Goal: Task Accomplishment & Management: Manage account settings

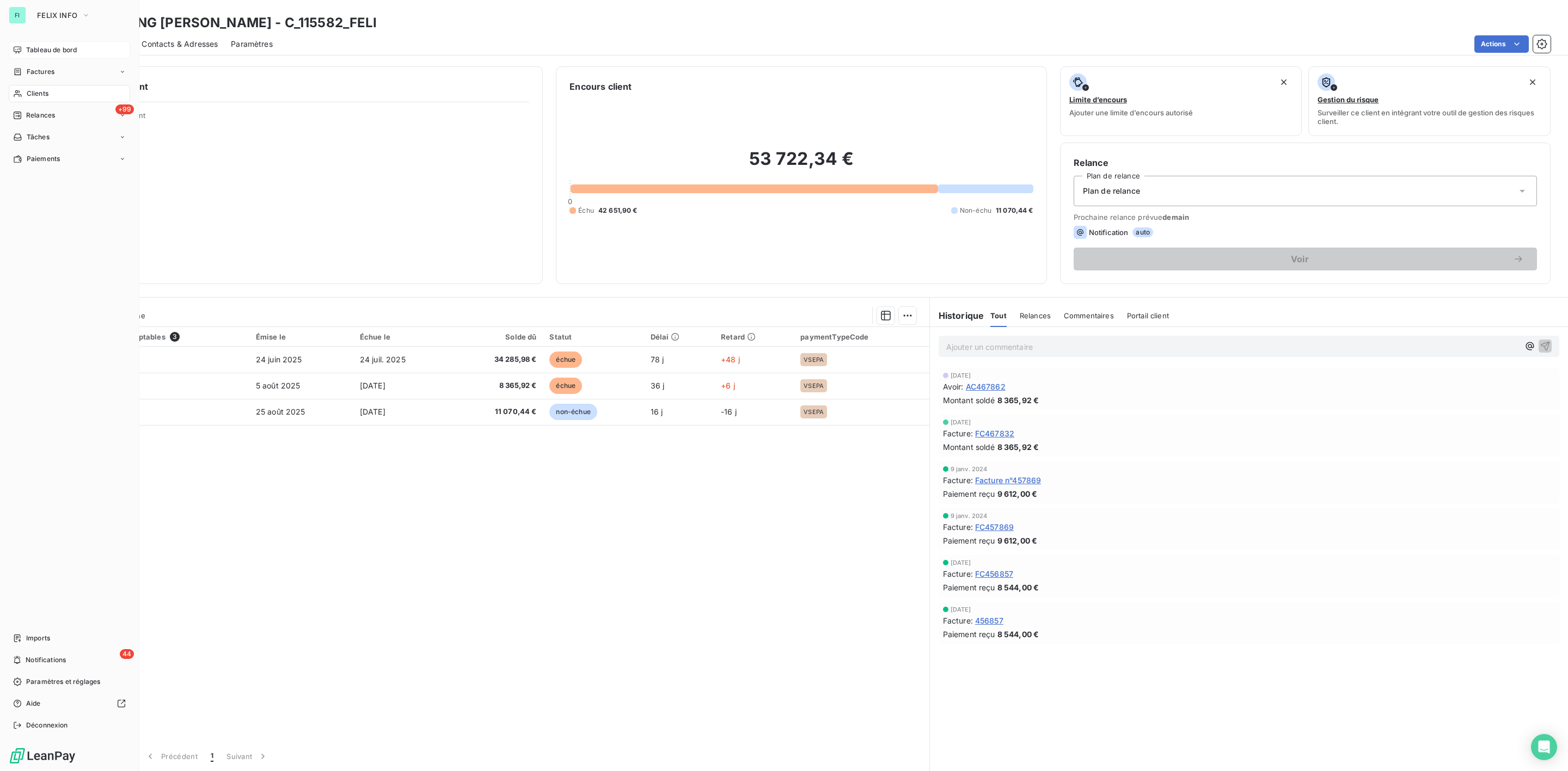
click at [33, 44] on div "Tableau de bord" at bounding box center [69, 50] width 121 height 18
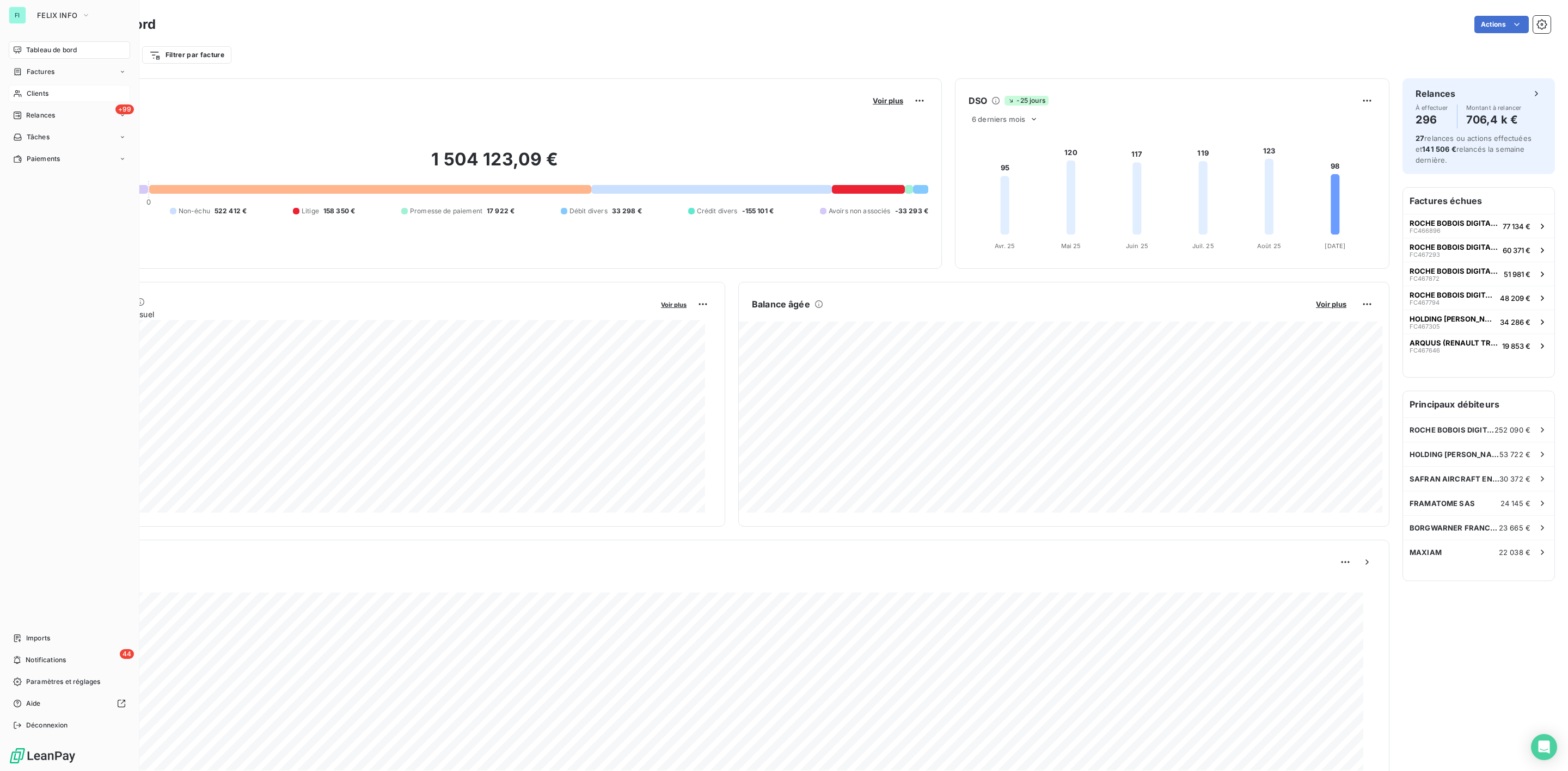
click at [30, 92] on span "Clients" at bounding box center [37, 93] width 21 height 10
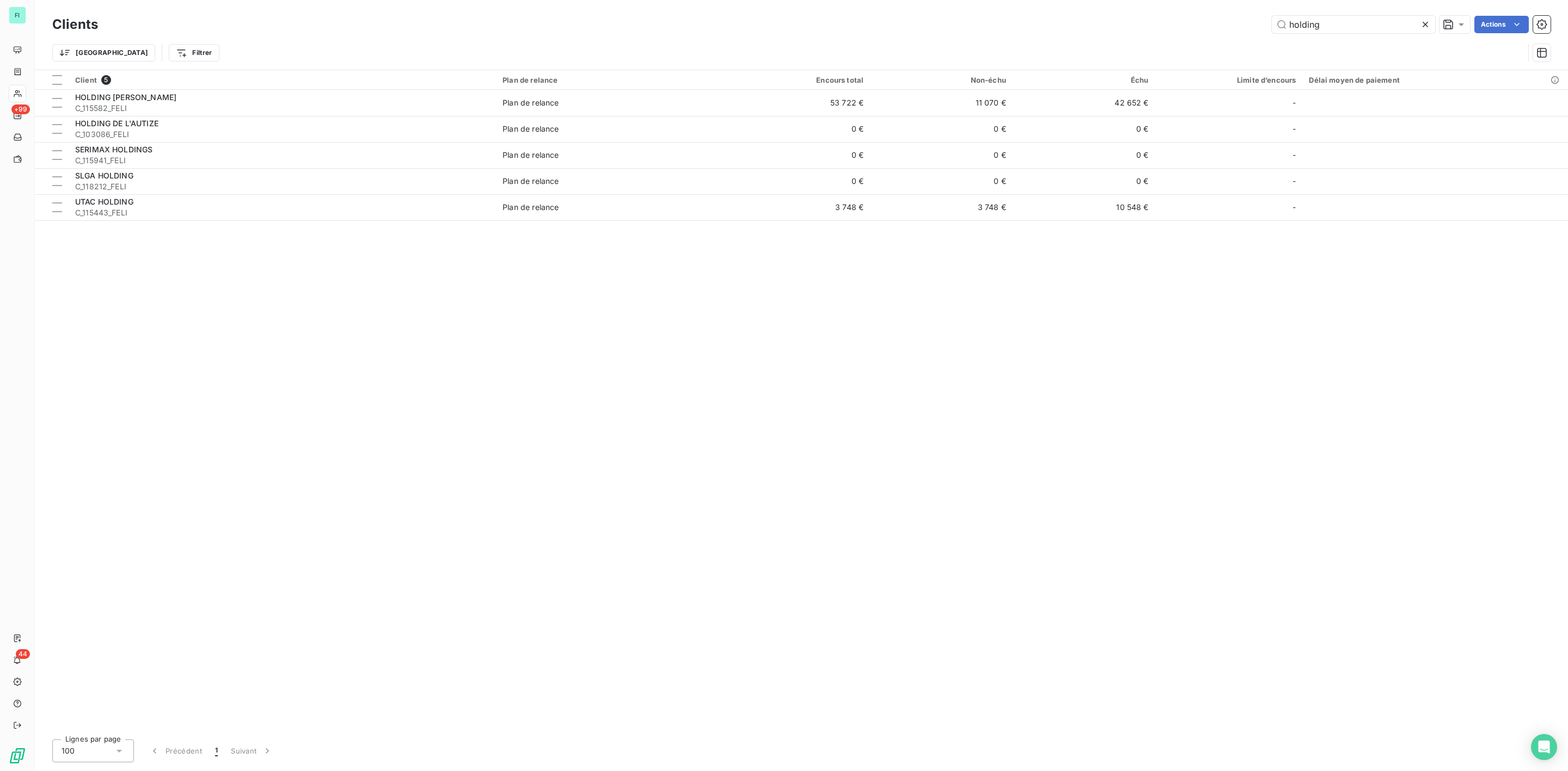
drag, startPoint x: 1332, startPoint y: 26, endPoint x: 1158, endPoint y: 18, distance: 174.2
click at [1184, 24] on div "holding Actions" at bounding box center [831, 24] width 1439 height 18
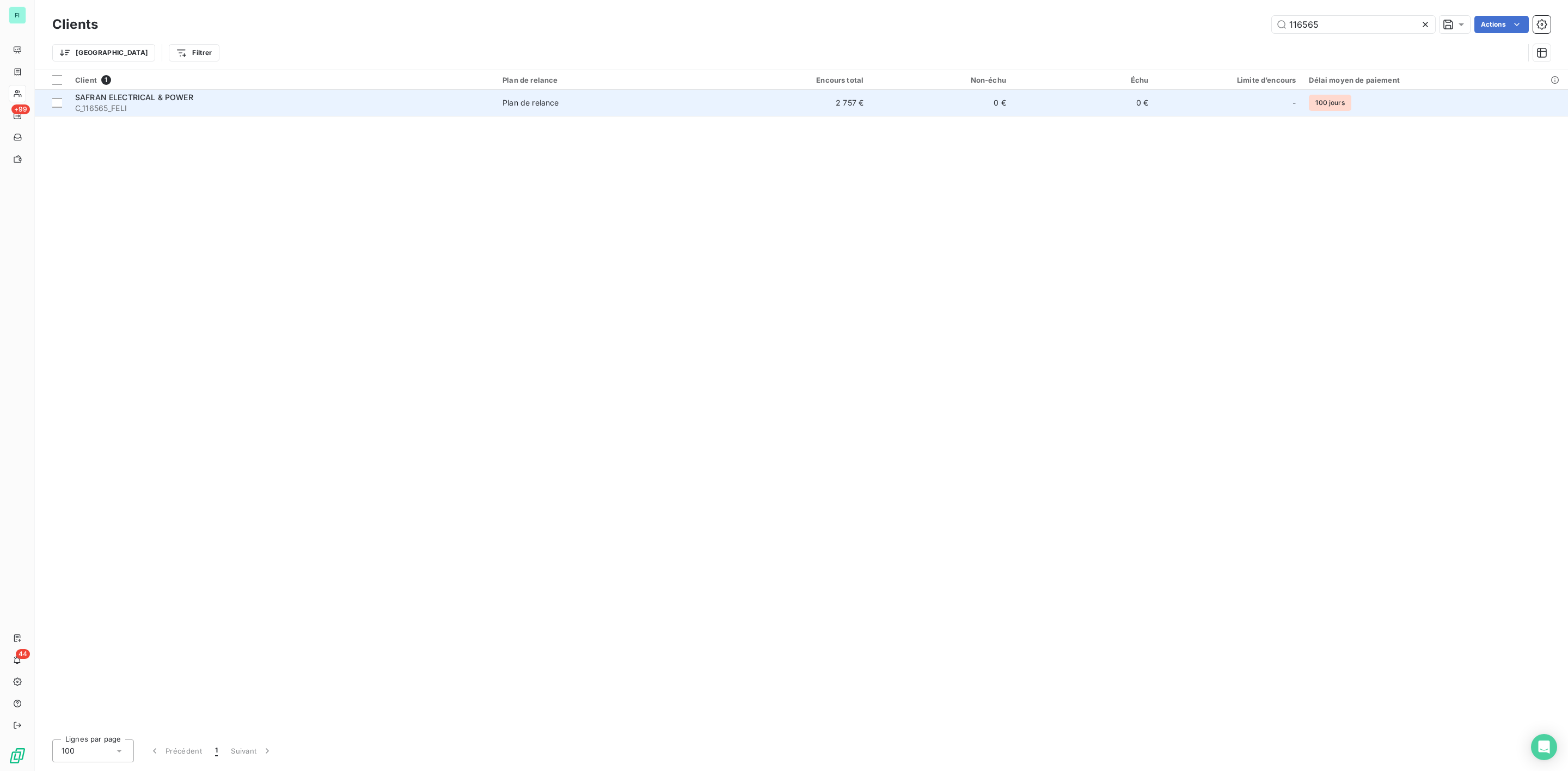
type input "116565"
click at [196, 106] on span "C_116565_FELI" at bounding box center [282, 108] width 415 height 11
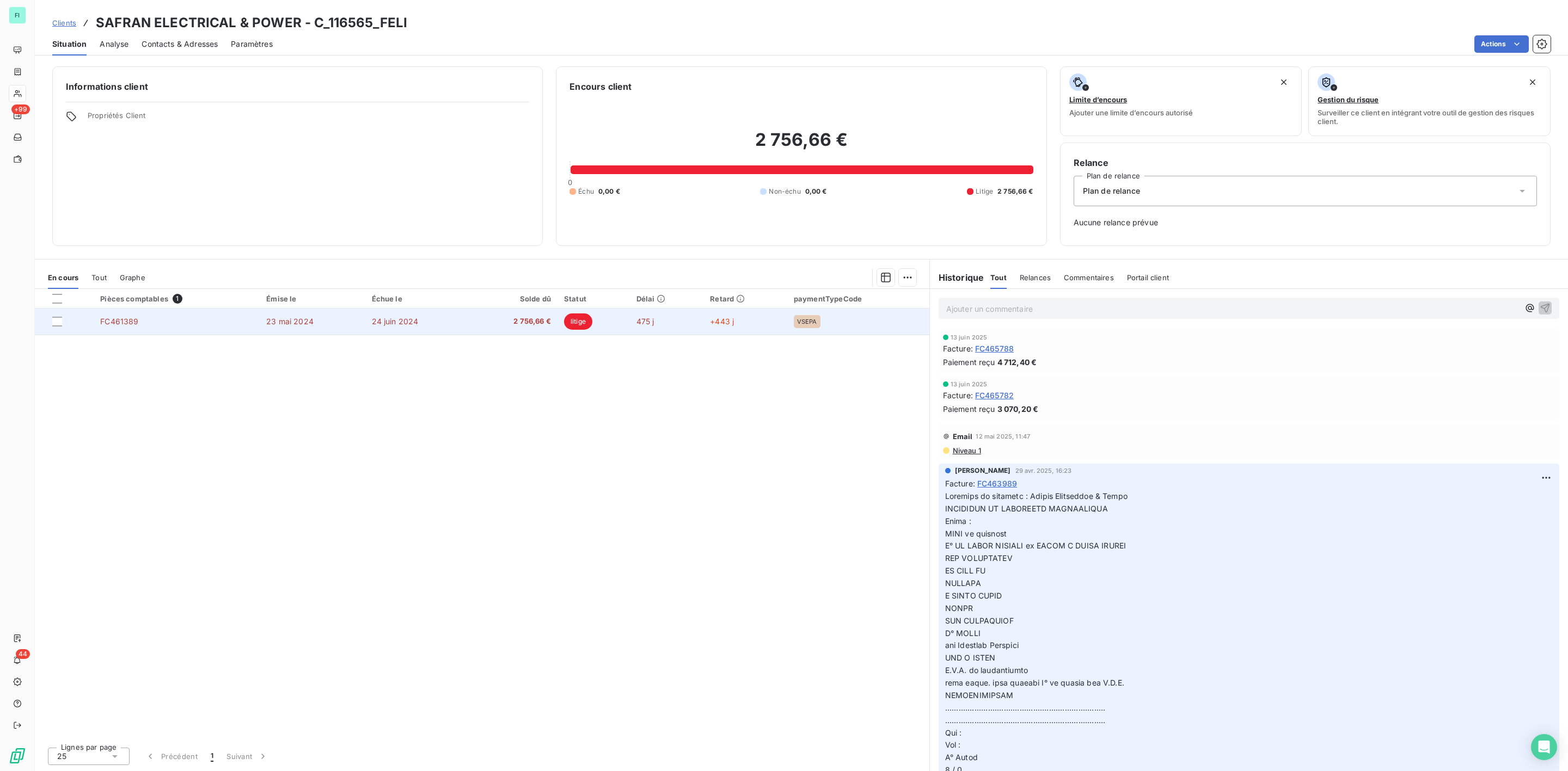
click at [293, 326] on span "23 mai 2024" at bounding box center [290, 321] width 47 height 10
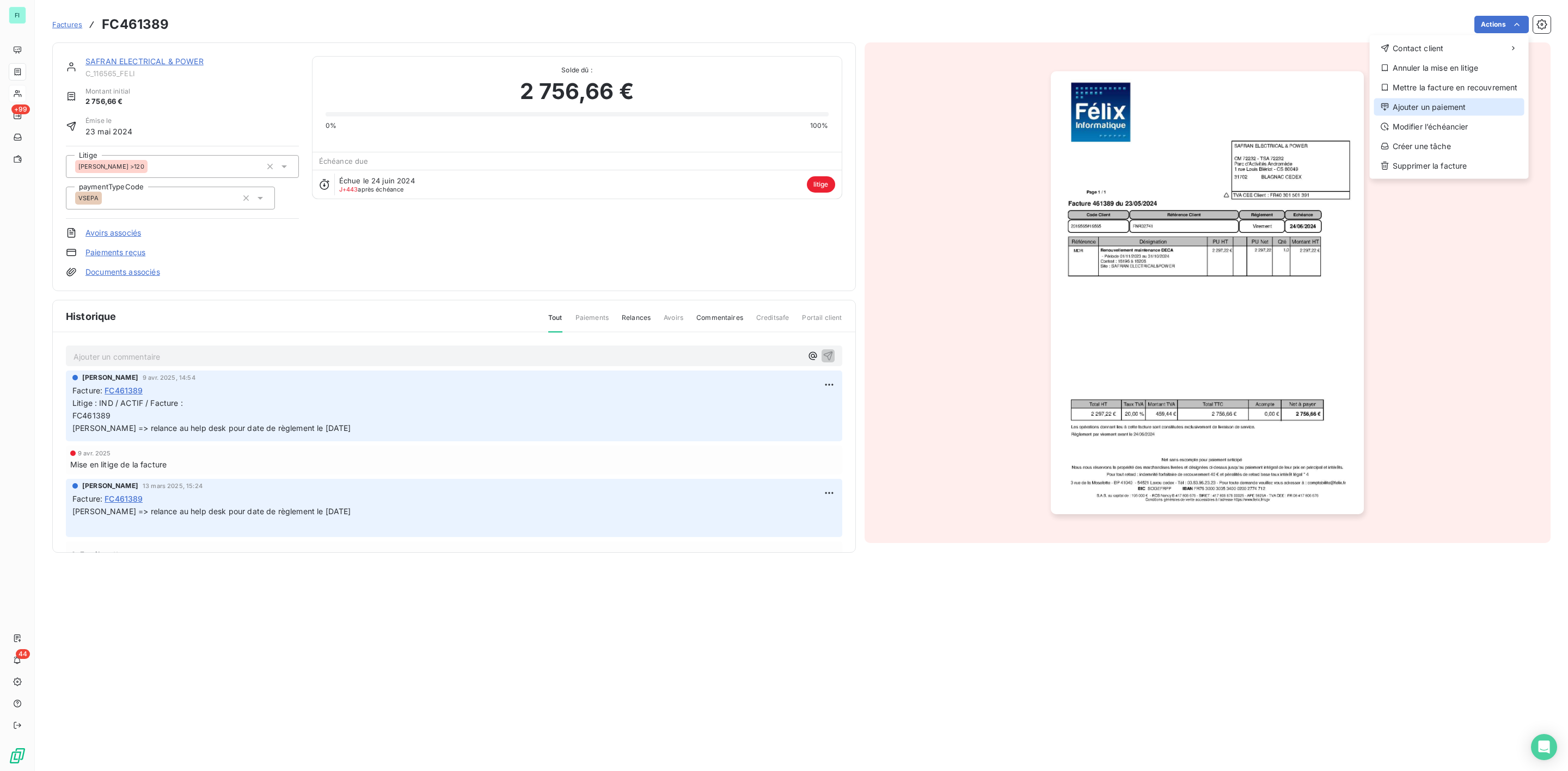
click at [1425, 103] on div "Ajouter un paiement" at bounding box center [1449, 107] width 150 height 18
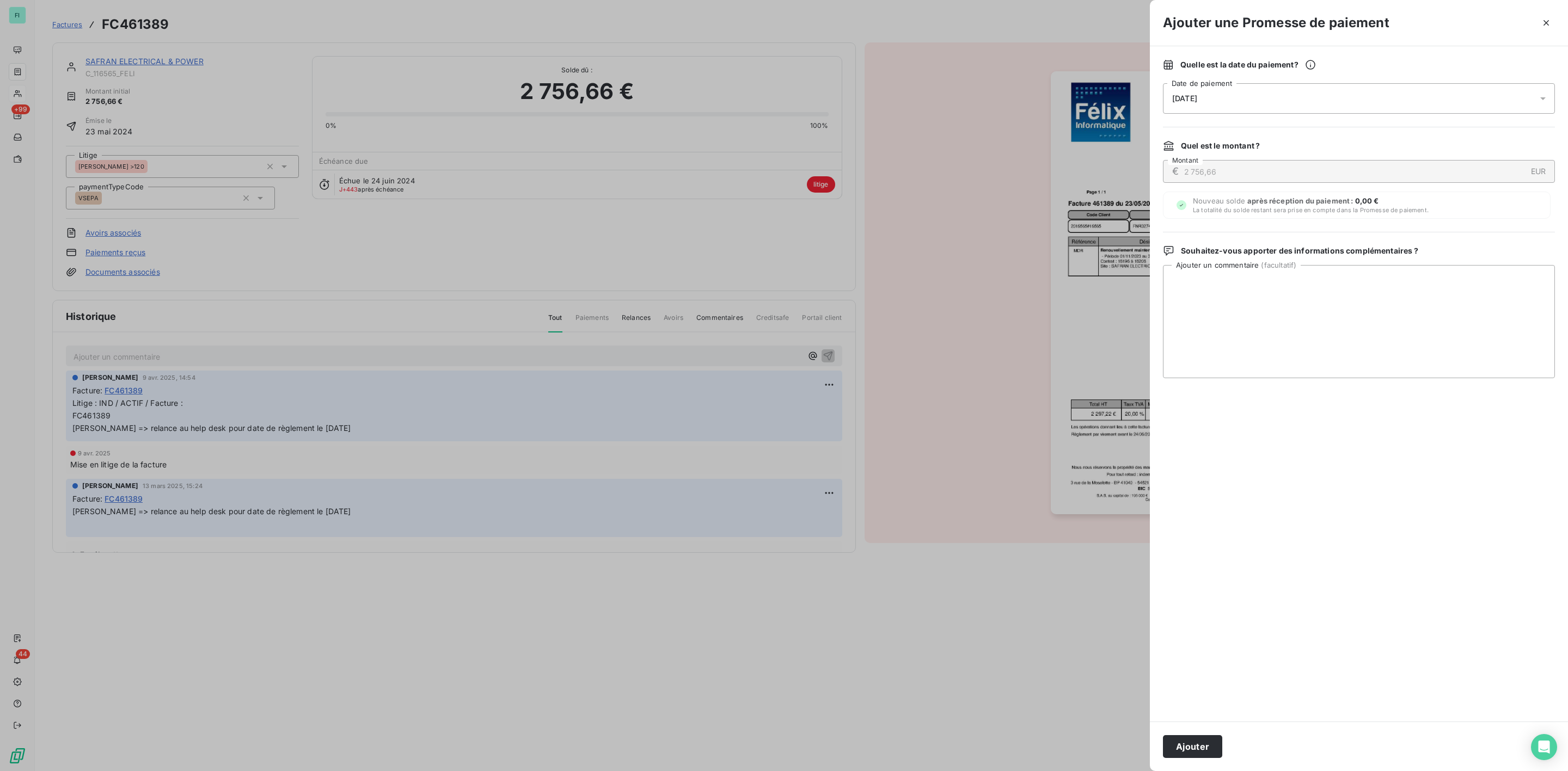
click at [1184, 103] on span "[DATE]" at bounding box center [1184, 98] width 25 height 9
click at [1258, 251] on button "25" at bounding box center [1259, 254] width 21 height 21
click at [1400, 304] on textarea "Ajouter un commentaire ( facultatif )" at bounding box center [1359, 321] width 392 height 113
paste textarea "Loremi Dolorsitam & Conse ADIPISCIN EL SEDDOEIUS TEMPORINCID Utlab : ETDO ma al…"
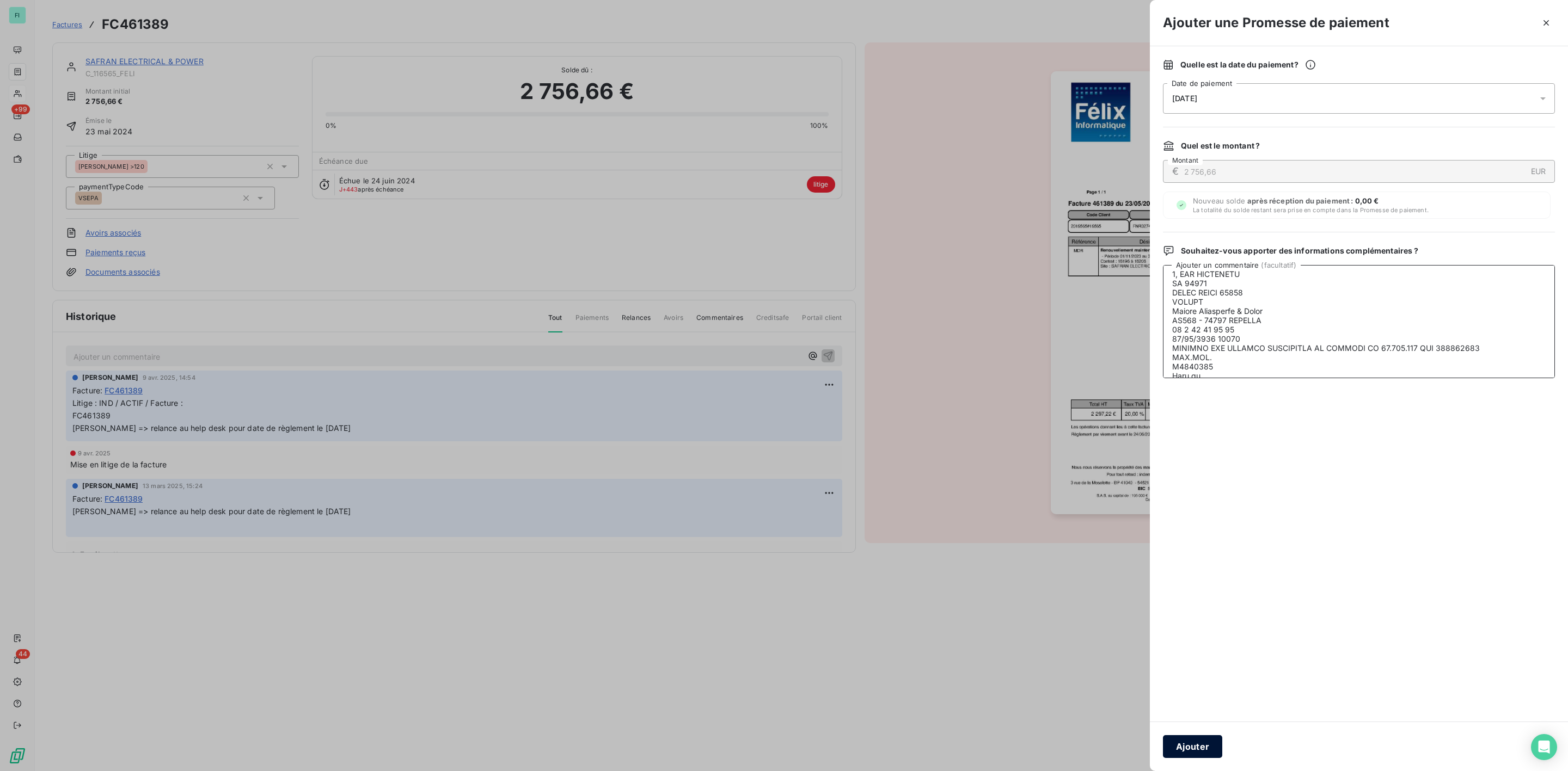
type textarea "Loremi Dolorsitam & Conse ADIPISCIN EL SEDDOEIUS TEMPORINCID Utlab : ETDO ma al…"
click at [1199, 741] on button "Ajouter" at bounding box center [1193, 746] width 59 height 23
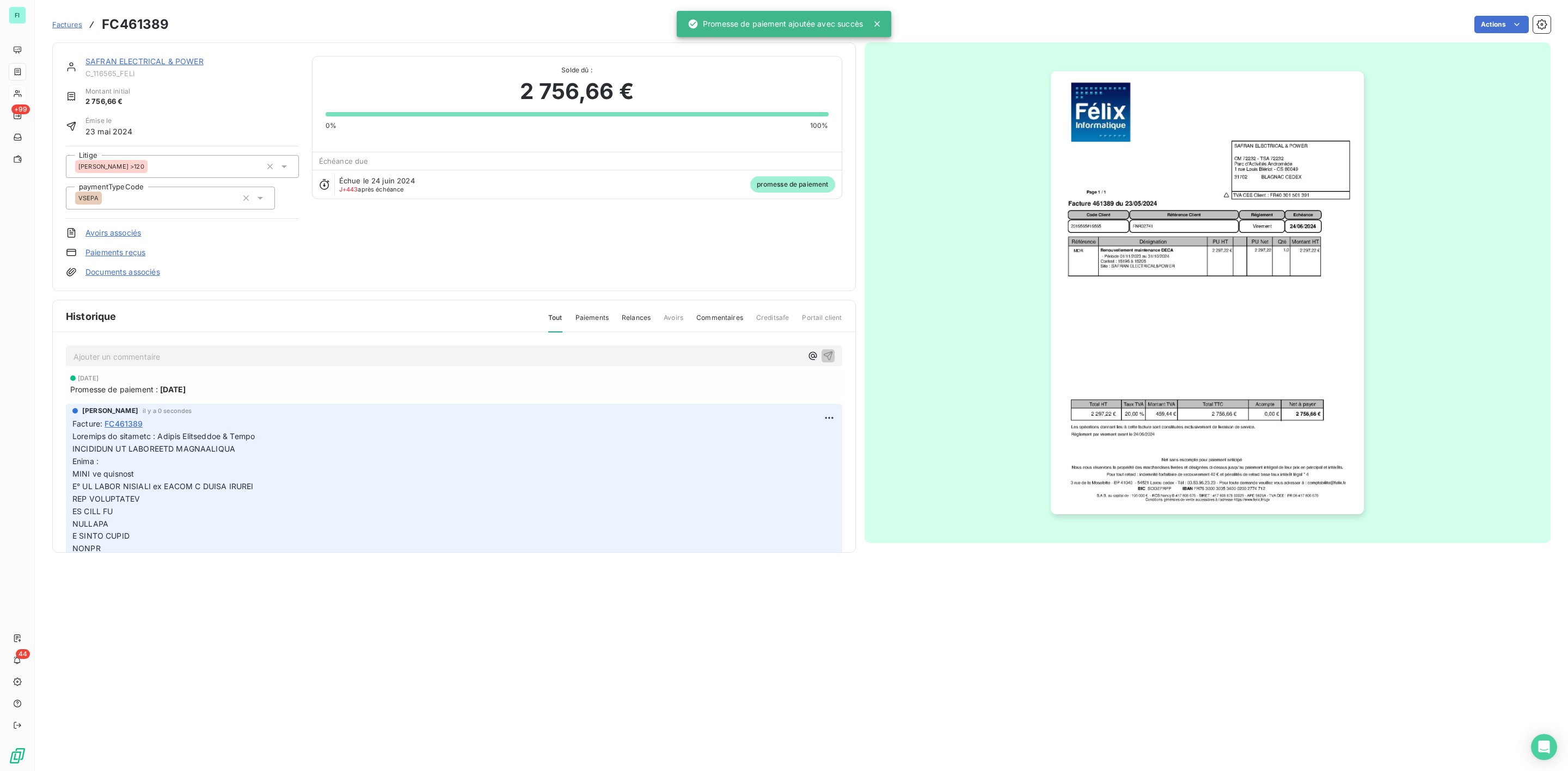
click at [157, 59] on link "SAFRAN ELECTRICAL & POWER" at bounding box center [145, 61] width 118 height 10
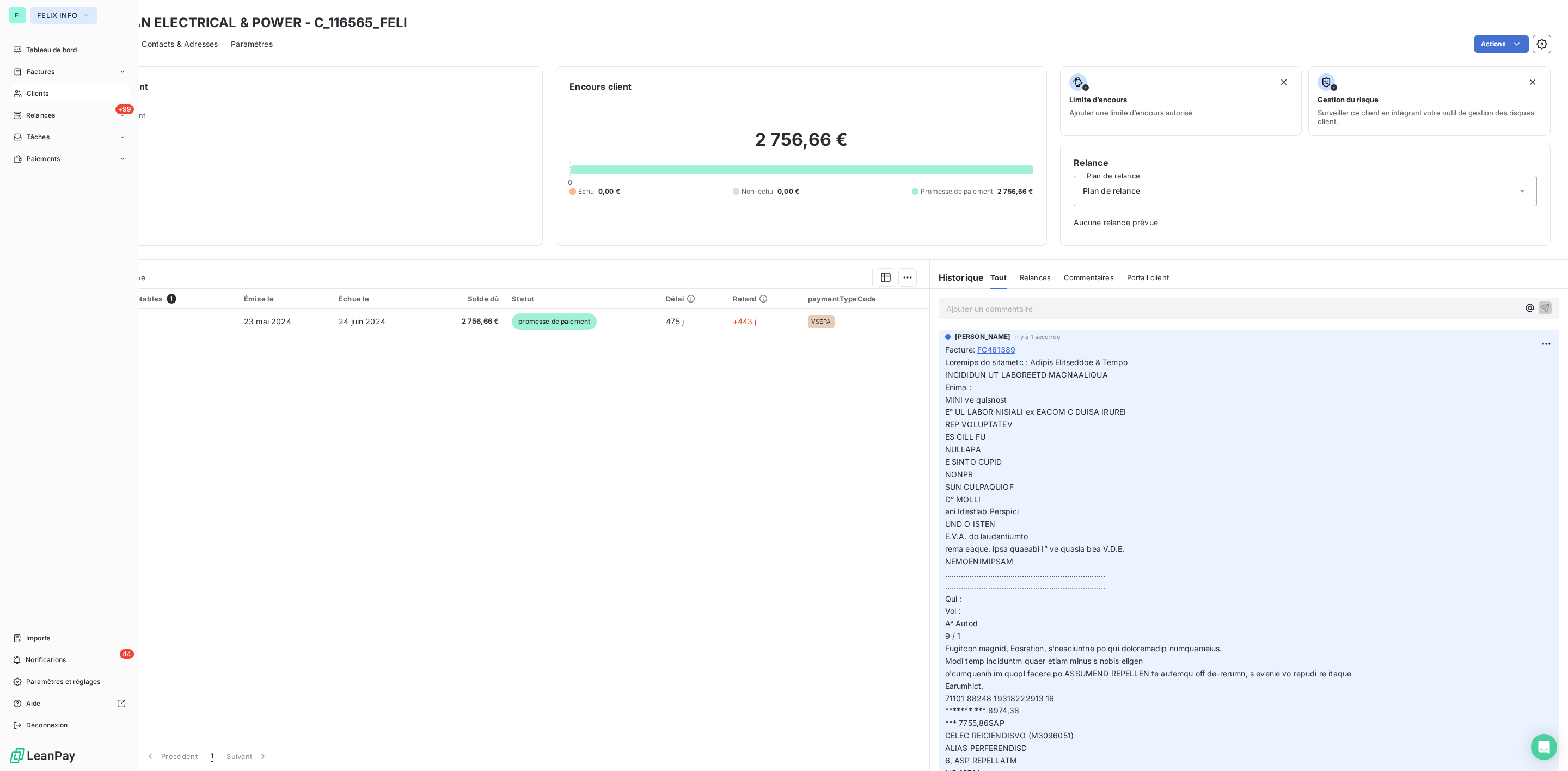
click at [55, 17] on span "FELIX INFO" at bounding box center [57, 16] width 41 height 9
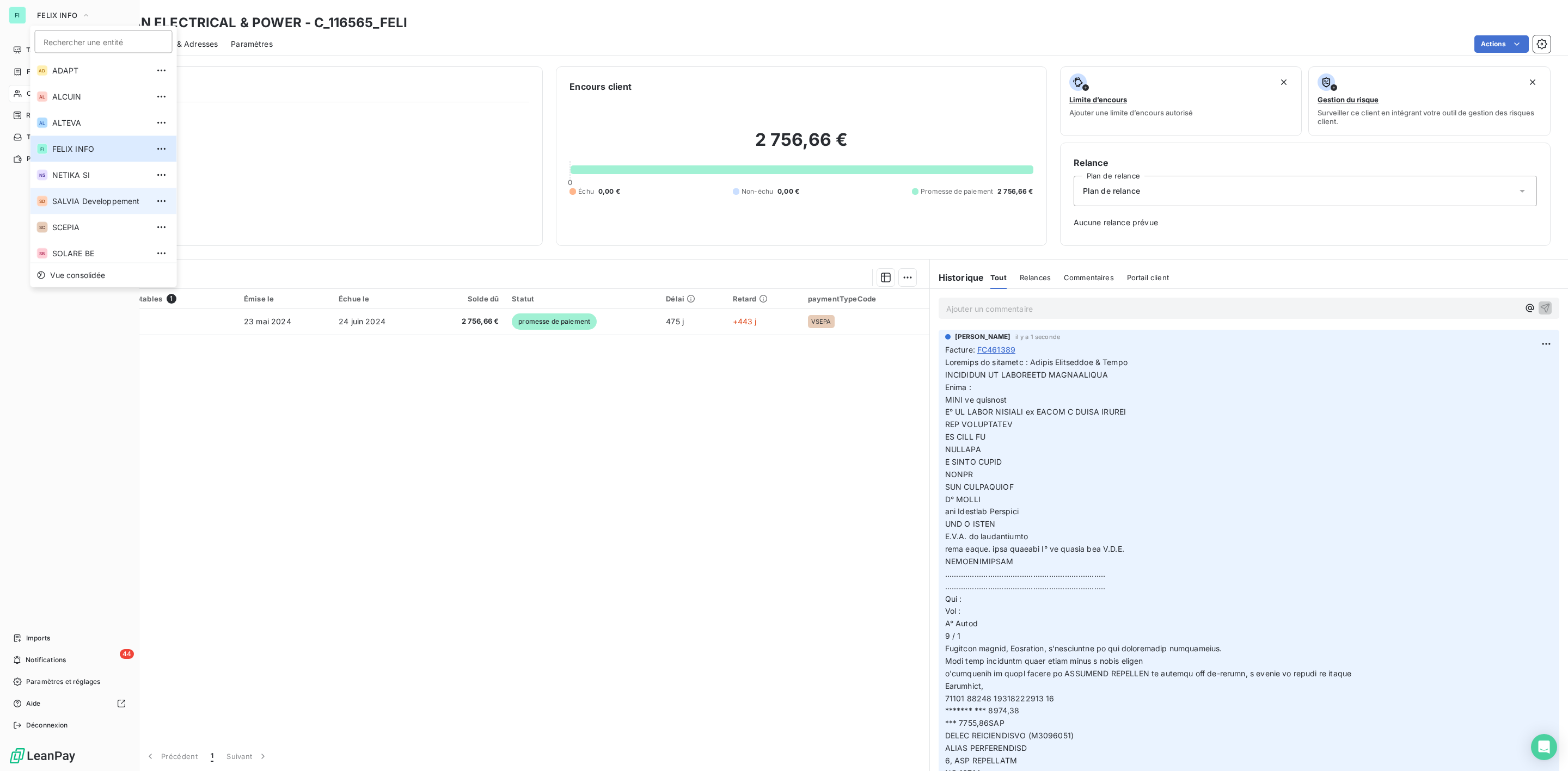
click at [70, 198] on span "SALVIA Developpement" at bounding box center [100, 201] width 96 height 11
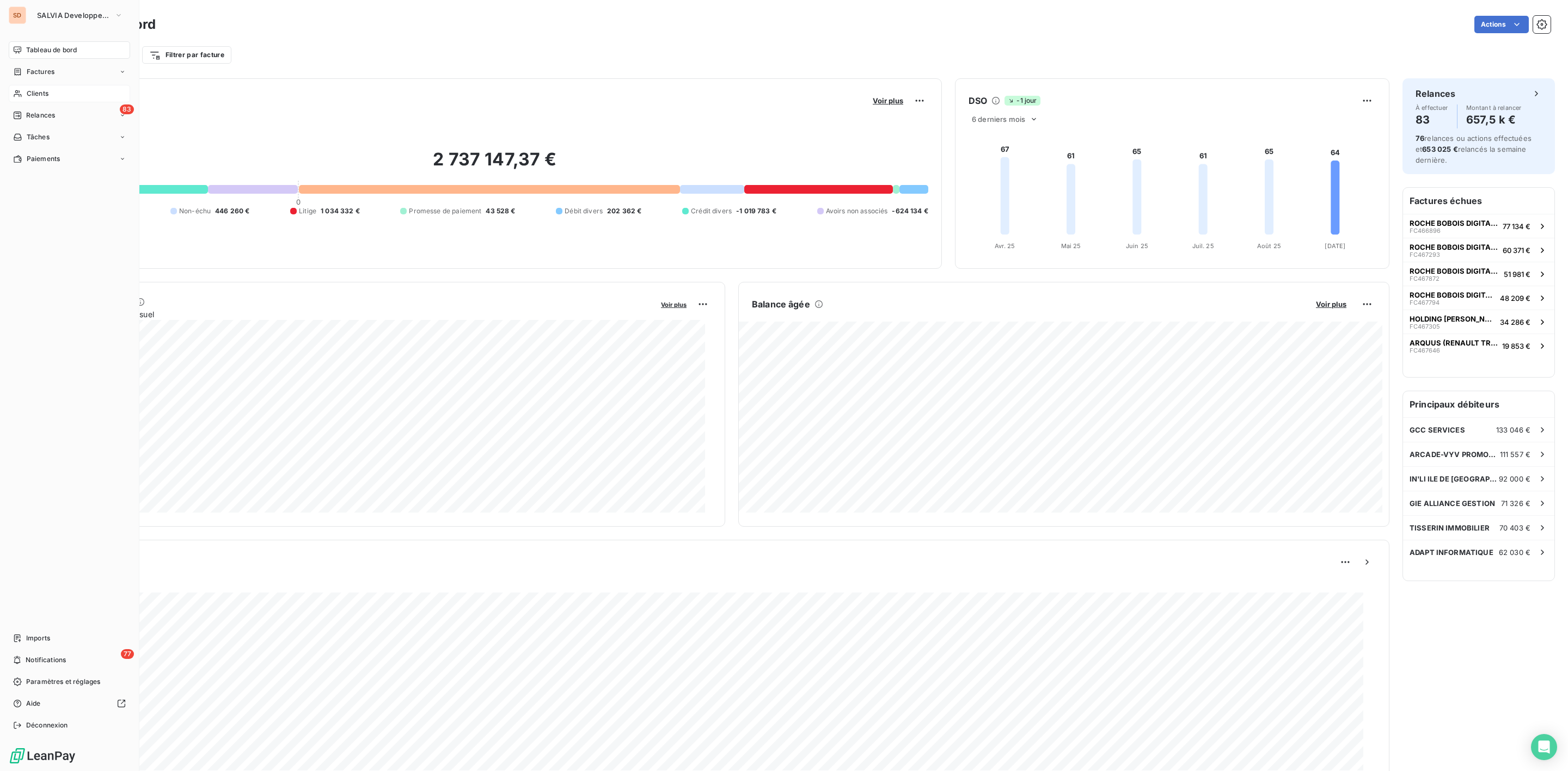
click at [38, 97] on span "Clients" at bounding box center [37, 93] width 21 height 10
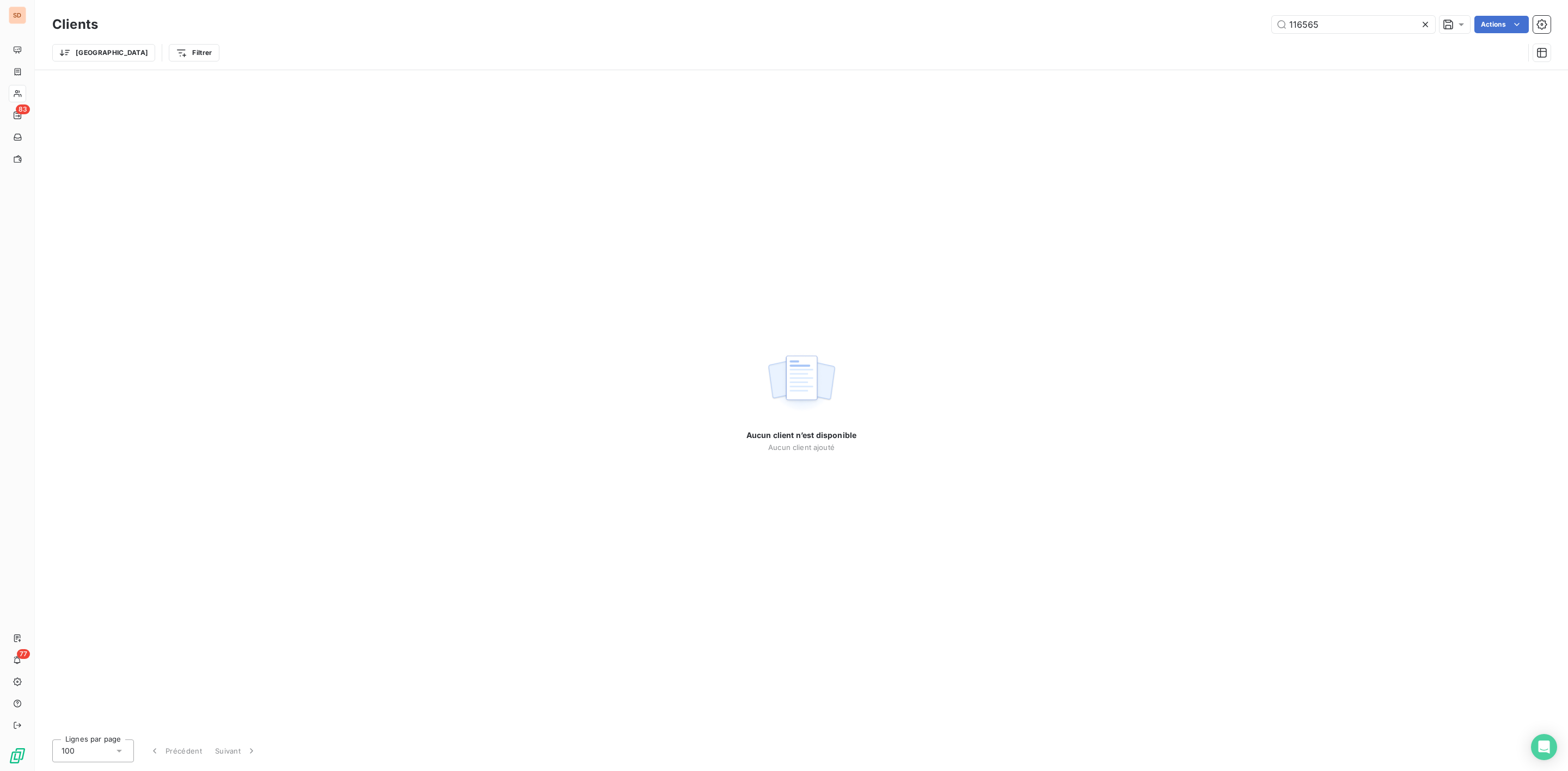
drag, startPoint x: 1340, startPoint y: 24, endPoint x: 1237, endPoint y: 24, distance: 103.0
click at [1237, 24] on div "116565 Actions" at bounding box center [831, 24] width 1439 height 18
type input "polylogis"
click at [52, 72] on span "Factures" at bounding box center [41, 72] width 28 height 10
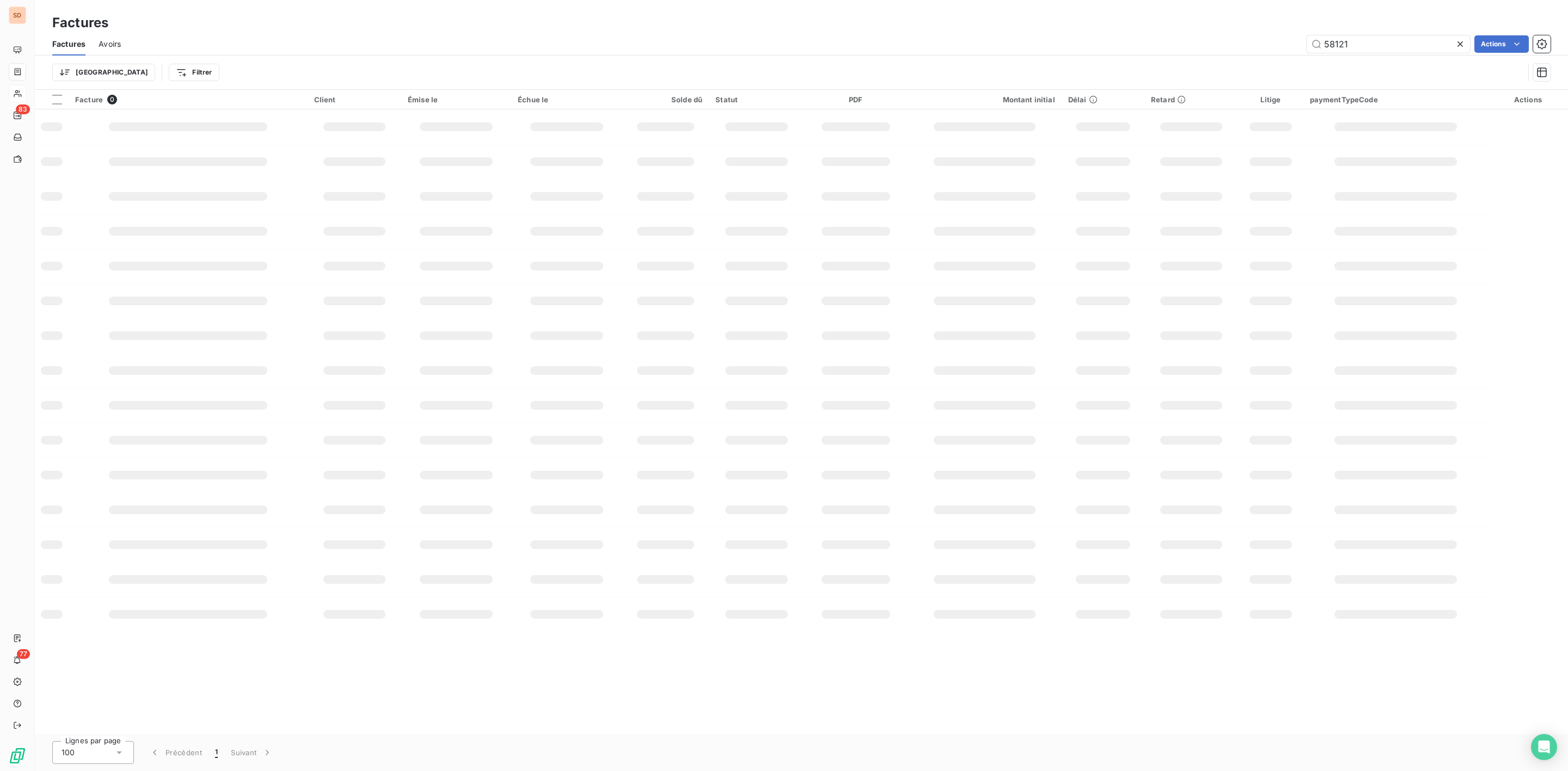
drag, startPoint x: 1385, startPoint y: 39, endPoint x: 1156, endPoint y: 40, distance: 229.0
click at [1167, 39] on div "58121 Actions" at bounding box center [842, 44] width 1417 height 18
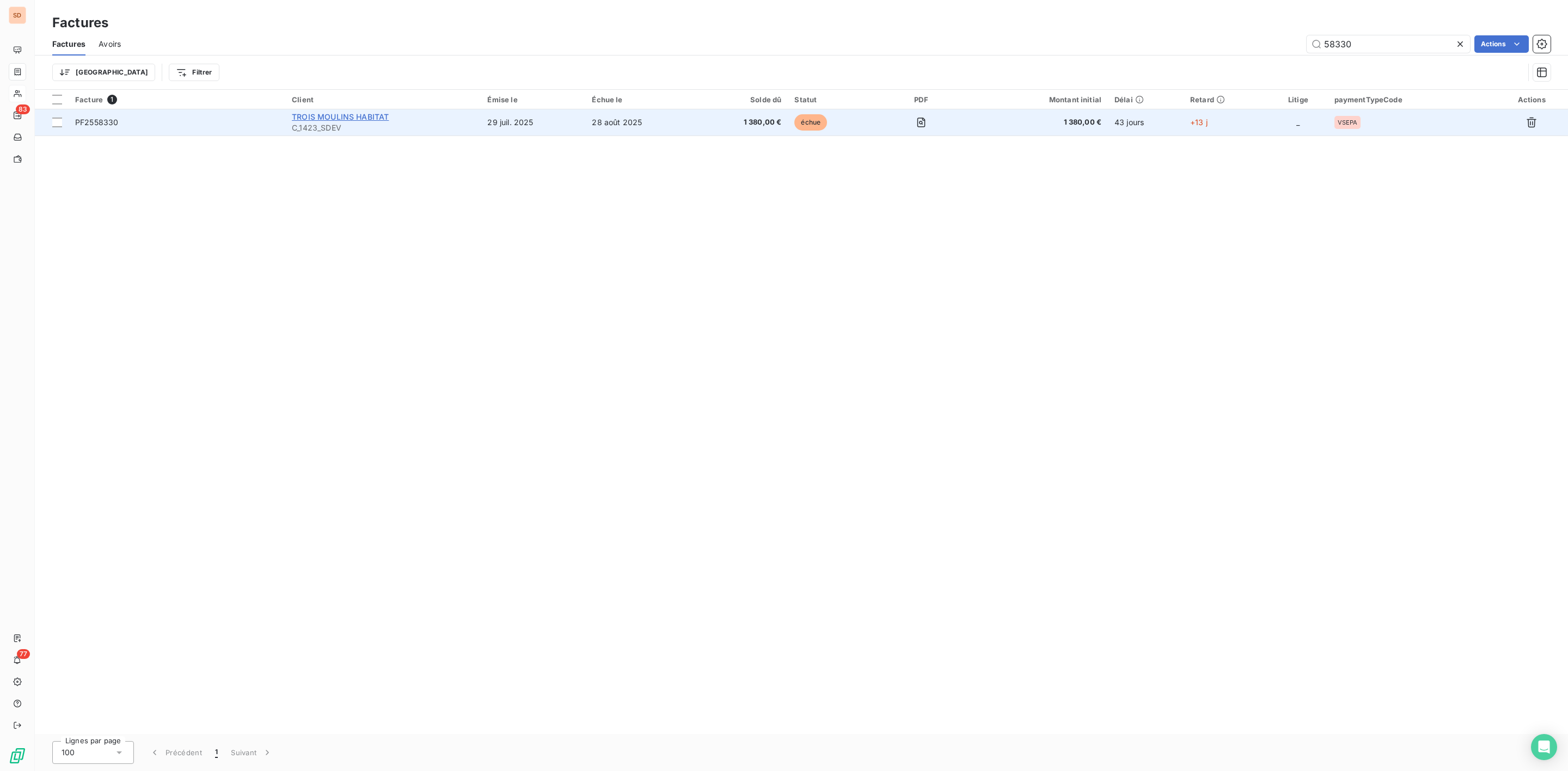
type input "58330"
click at [356, 116] on span "TROIS MOULINS HABITAT" at bounding box center [340, 117] width 97 height 10
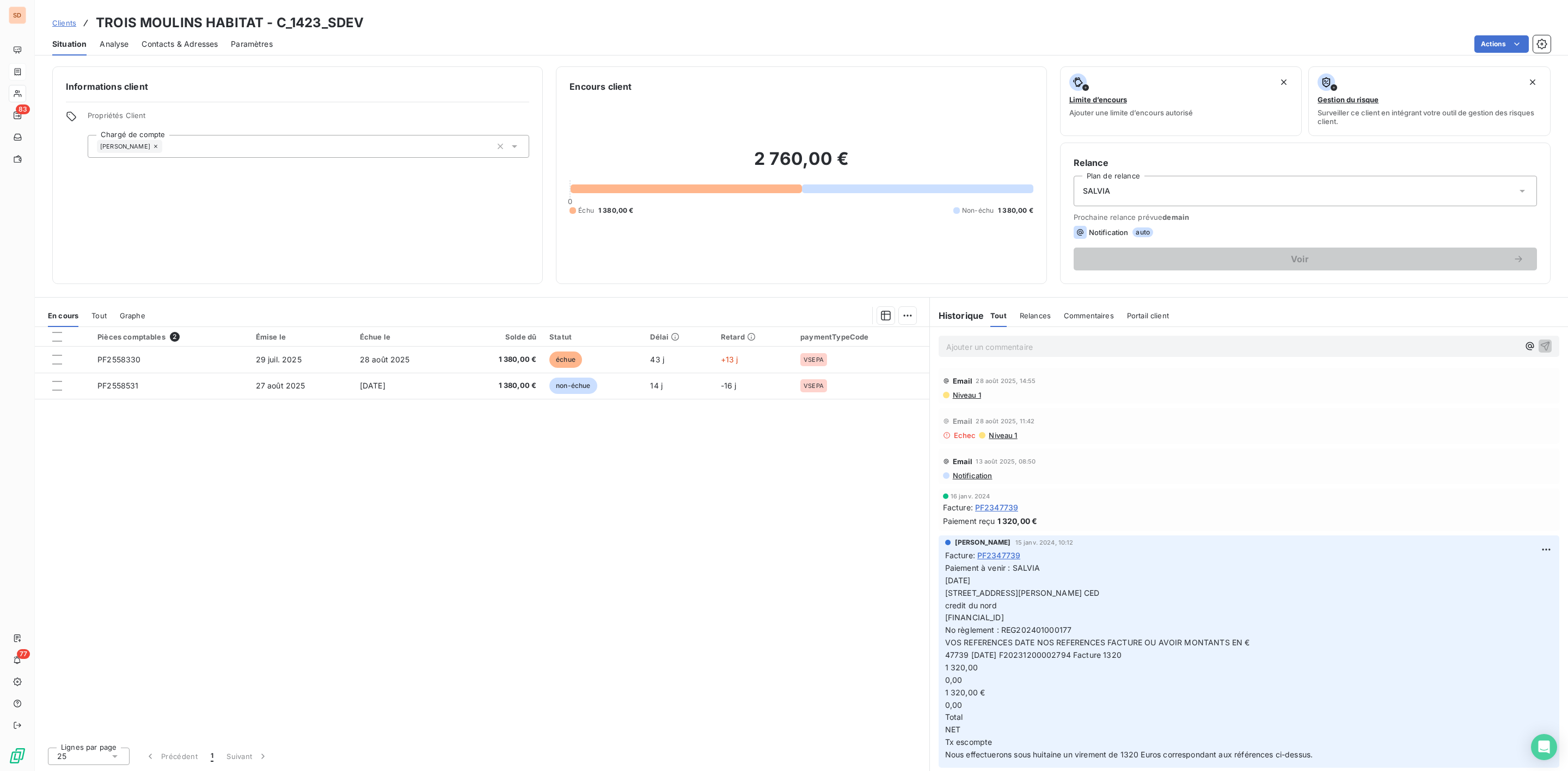
click at [202, 47] on span "Contacts & Adresses" at bounding box center [180, 44] width 76 height 11
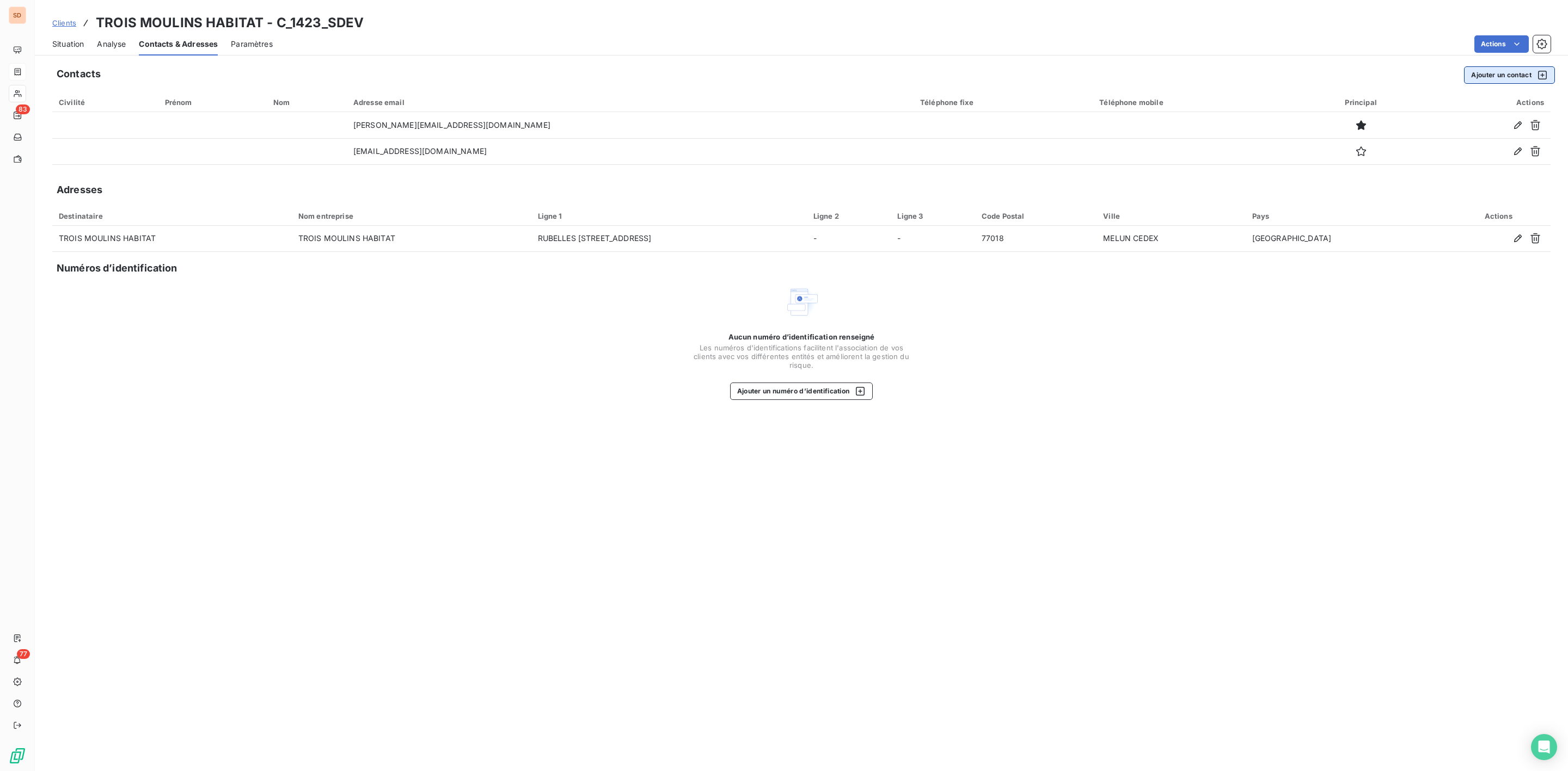
click at [1482, 74] on button "Ajouter un contact" at bounding box center [1509, 75] width 91 height 18
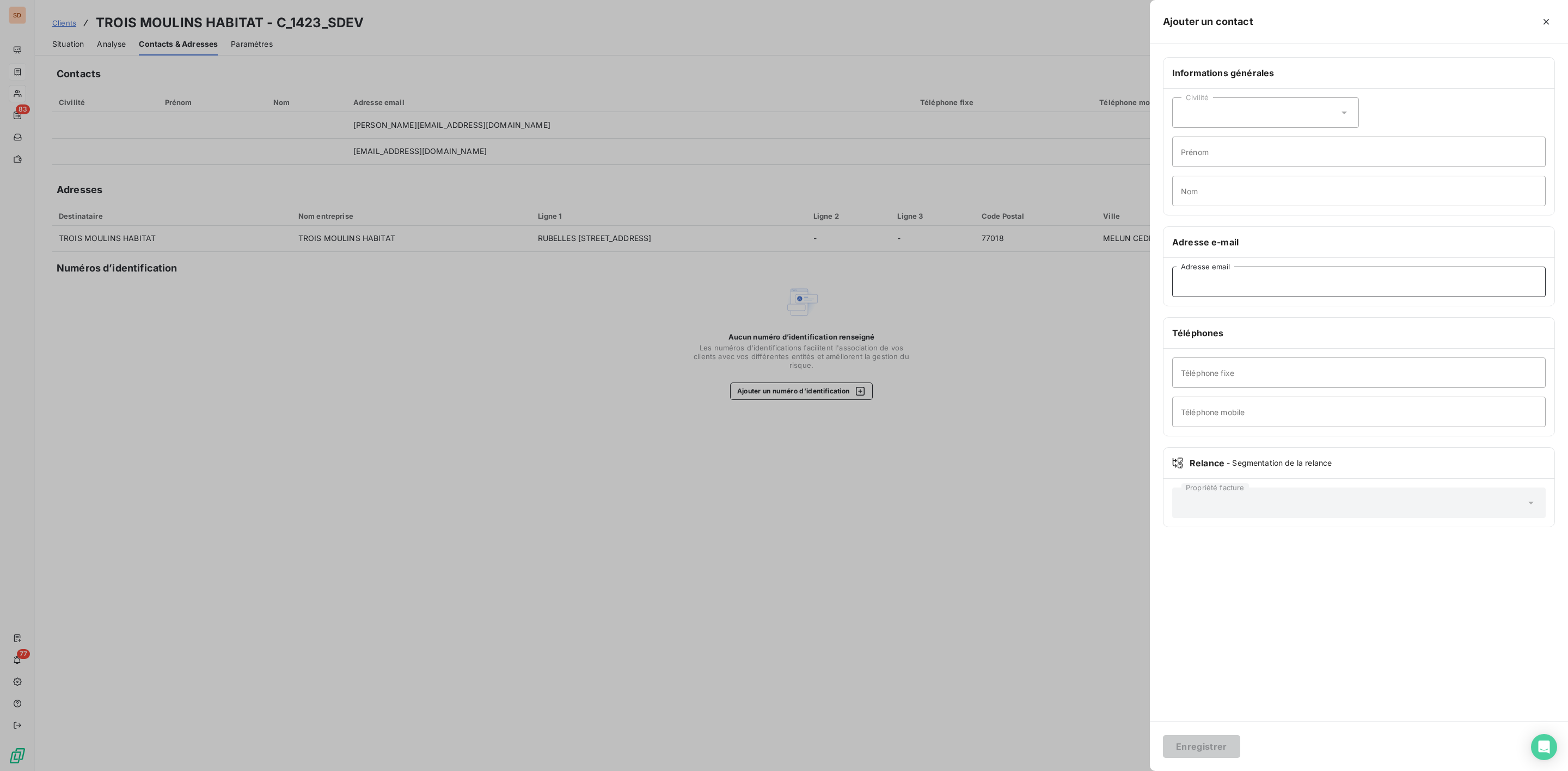
click at [1213, 281] on input "Adresse email" at bounding box center [1358, 281] width 373 height 30
paste input "[EMAIL_ADDRESS][DOMAIN_NAME]"
type input "[EMAIL_ADDRESS][DOMAIN_NAME]"
click at [1275, 366] on input "Téléphone fixe" at bounding box center [1358, 372] width 373 height 30
paste input "01 82 97 06 67"
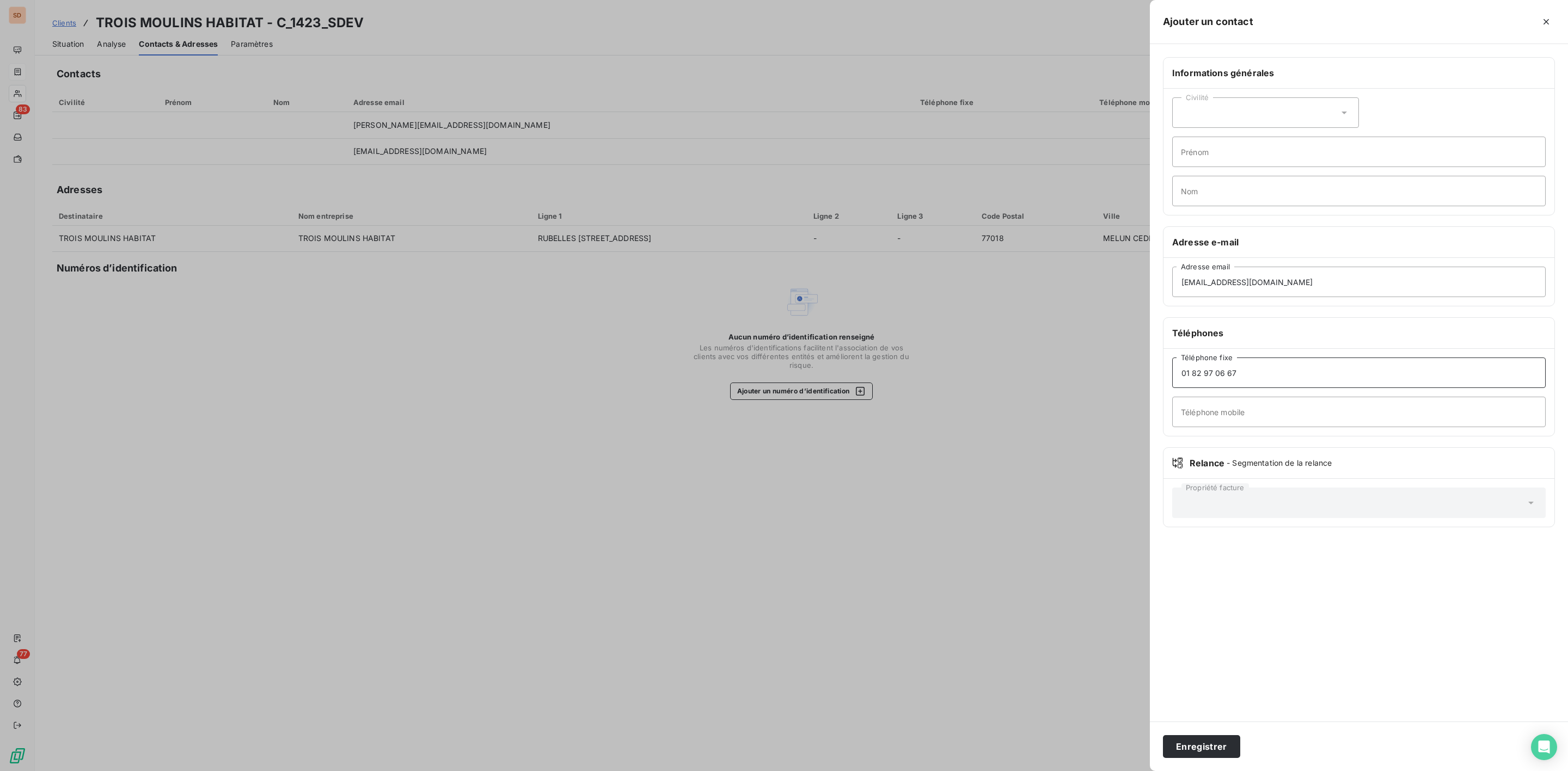
type input "01 82 97 06 67"
click at [1343, 117] on icon at bounding box center [1344, 112] width 11 height 11
click at [1210, 137] on span "Madame" at bounding box center [1209, 140] width 30 height 10
click at [1257, 149] on input "Prénom" at bounding box center [1358, 151] width 373 height 30
paste input "Sandrine"
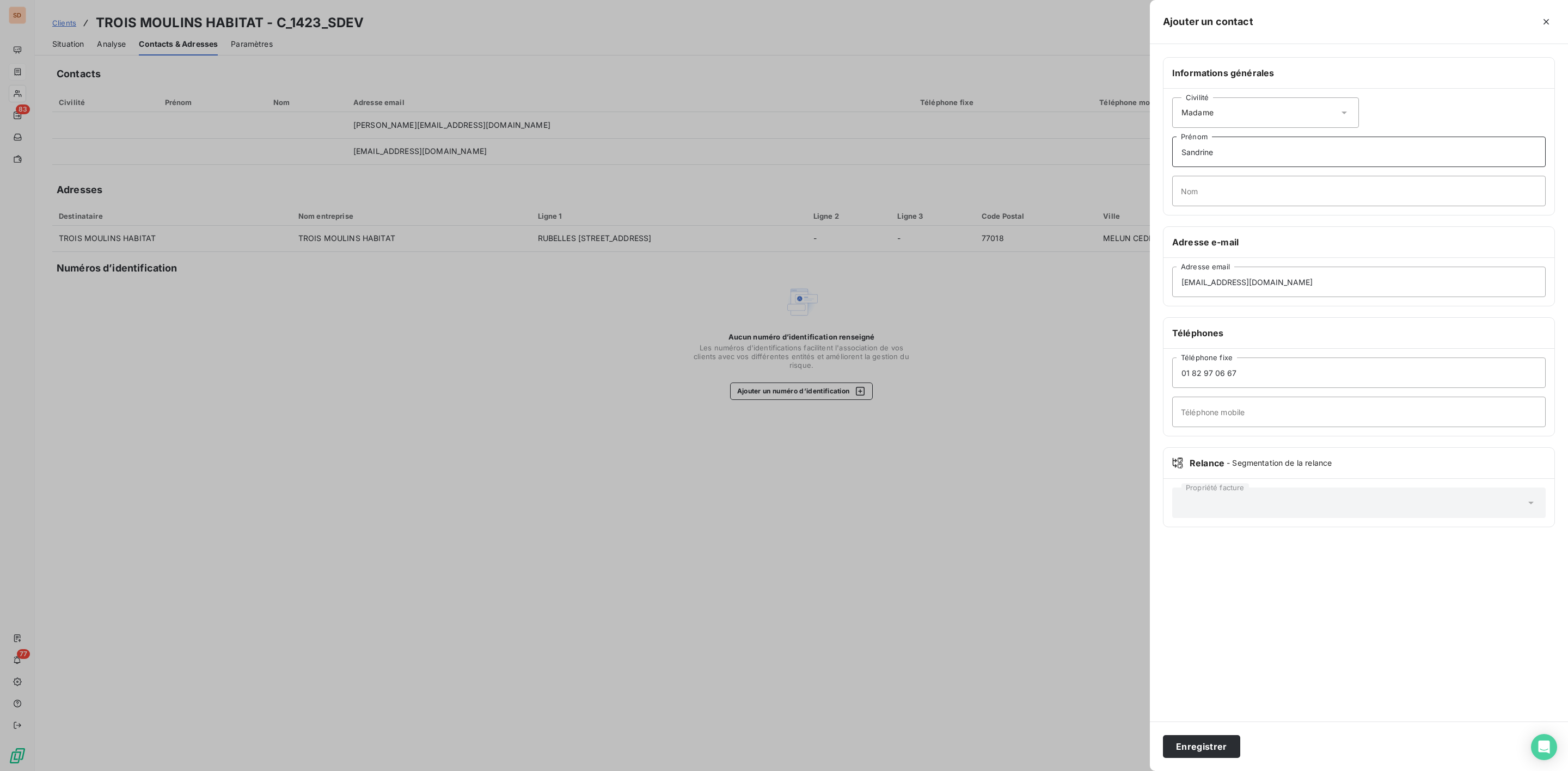
type input "Sandrine"
click at [1250, 189] on input "Nom" at bounding box center [1358, 191] width 373 height 30
paste input "LEJARS"
type input "LEJARS"
click at [1212, 748] on button "Enregistrer" at bounding box center [1201, 746] width 78 height 23
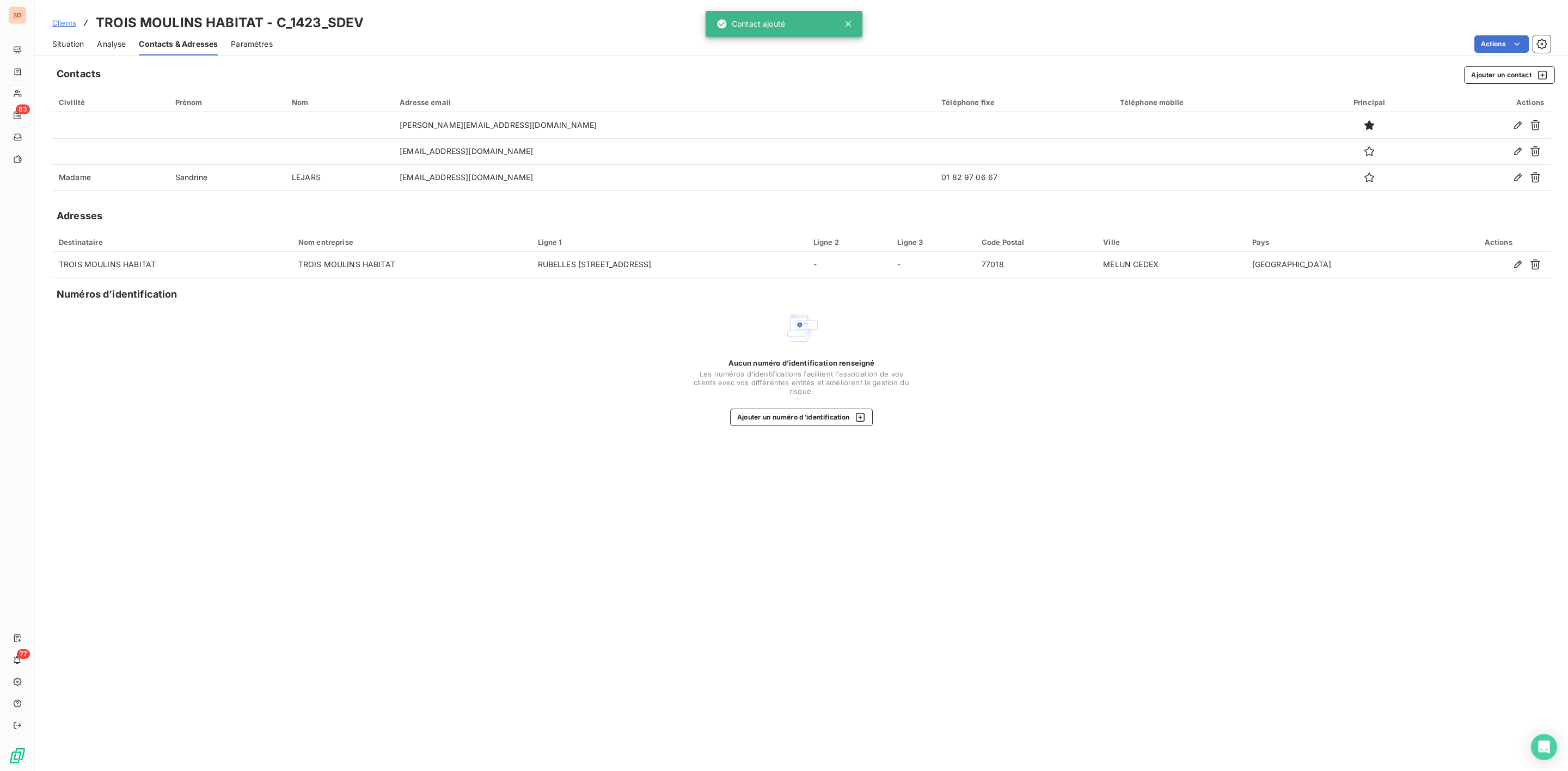
click at [74, 47] on span "Situation" at bounding box center [68, 44] width 32 height 11
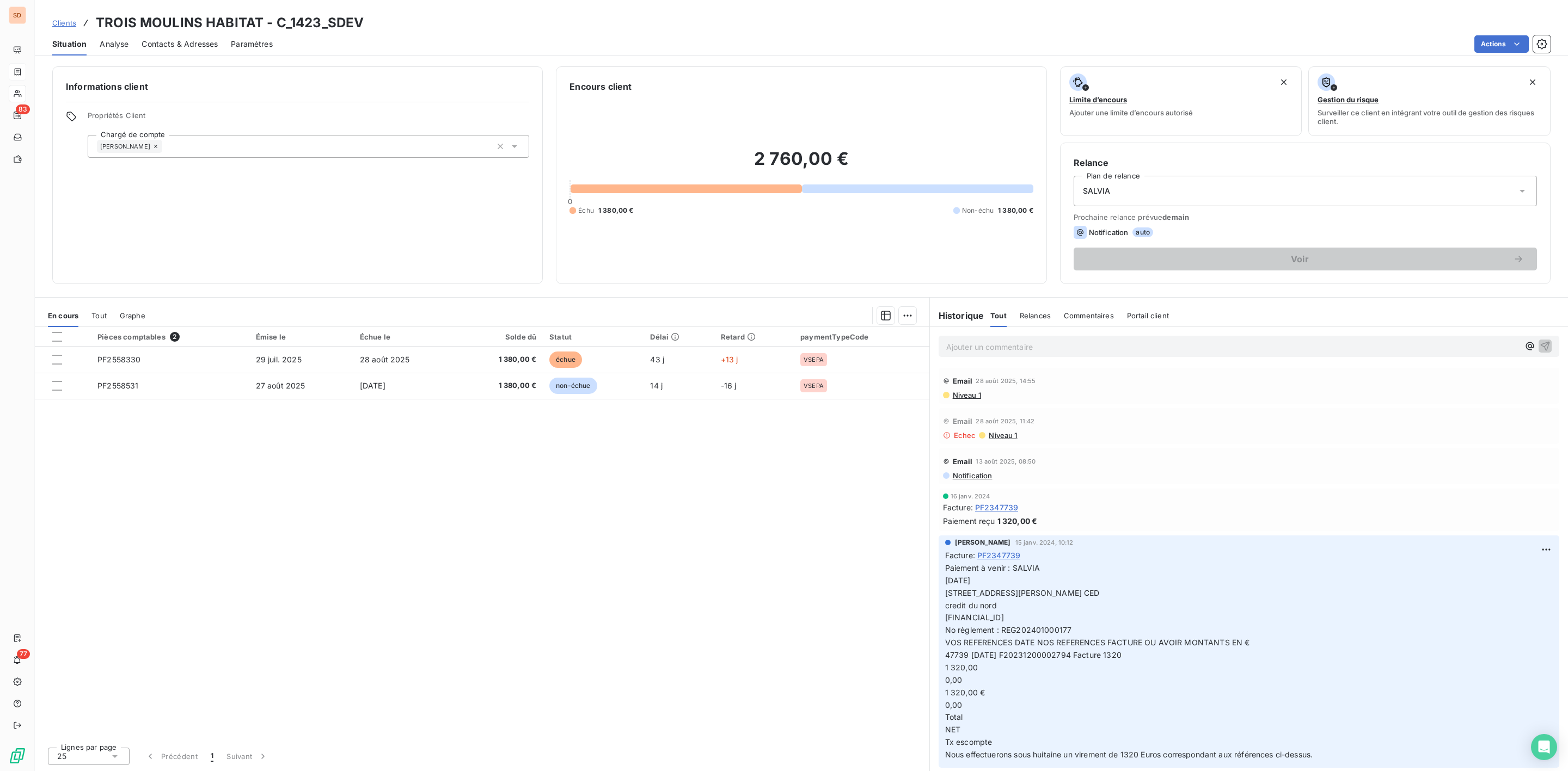
click at [967, 436] on span "Echec" at bounding box center [965, 436] width 22 height 9
click at [994, 436] on span "Niveau 1" at bounding box center [1003, 436] width 30 height 9
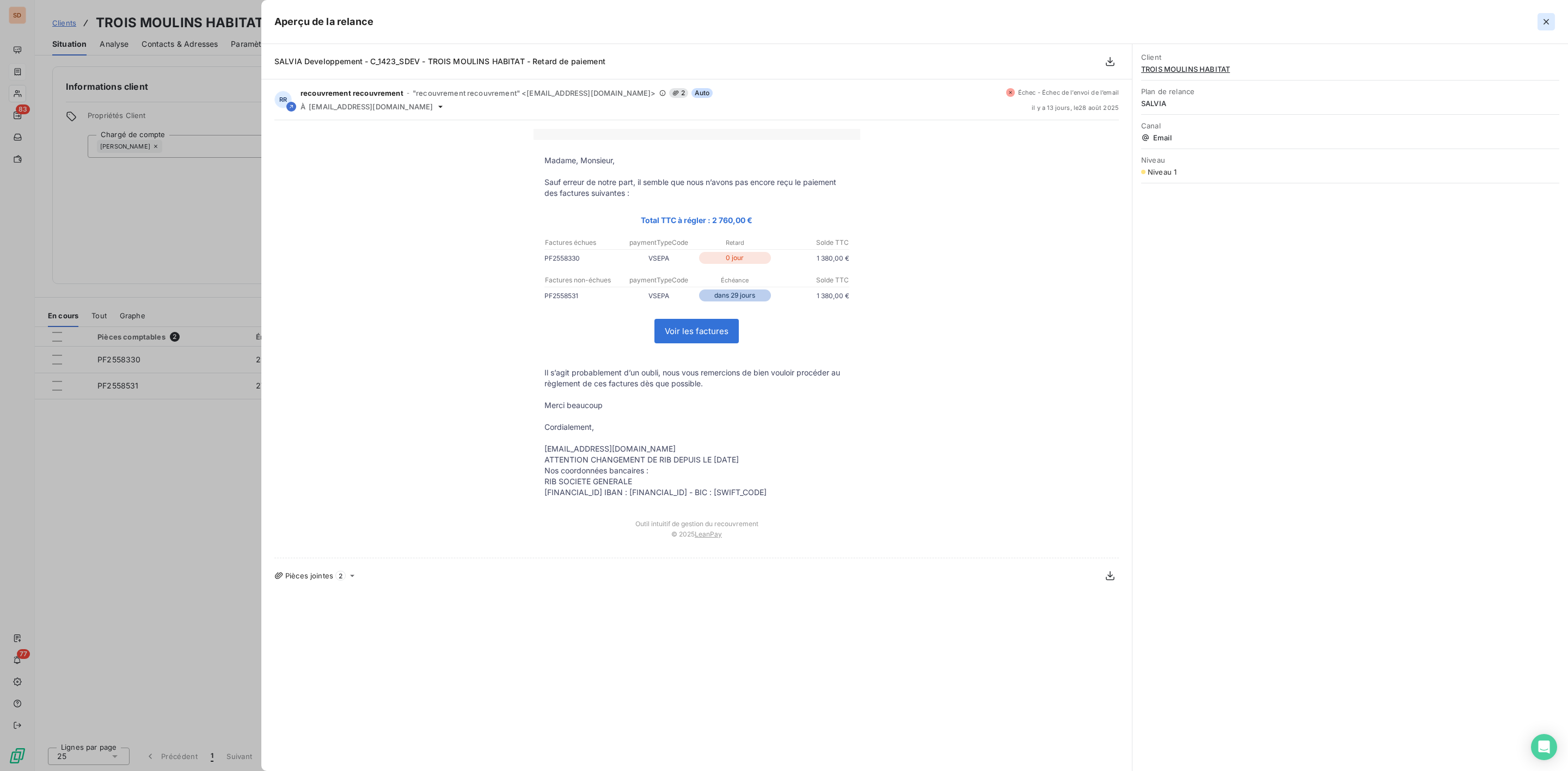
click at [1552, 21] on button "button" at bounding box center [1547, 22] width 18 height 18
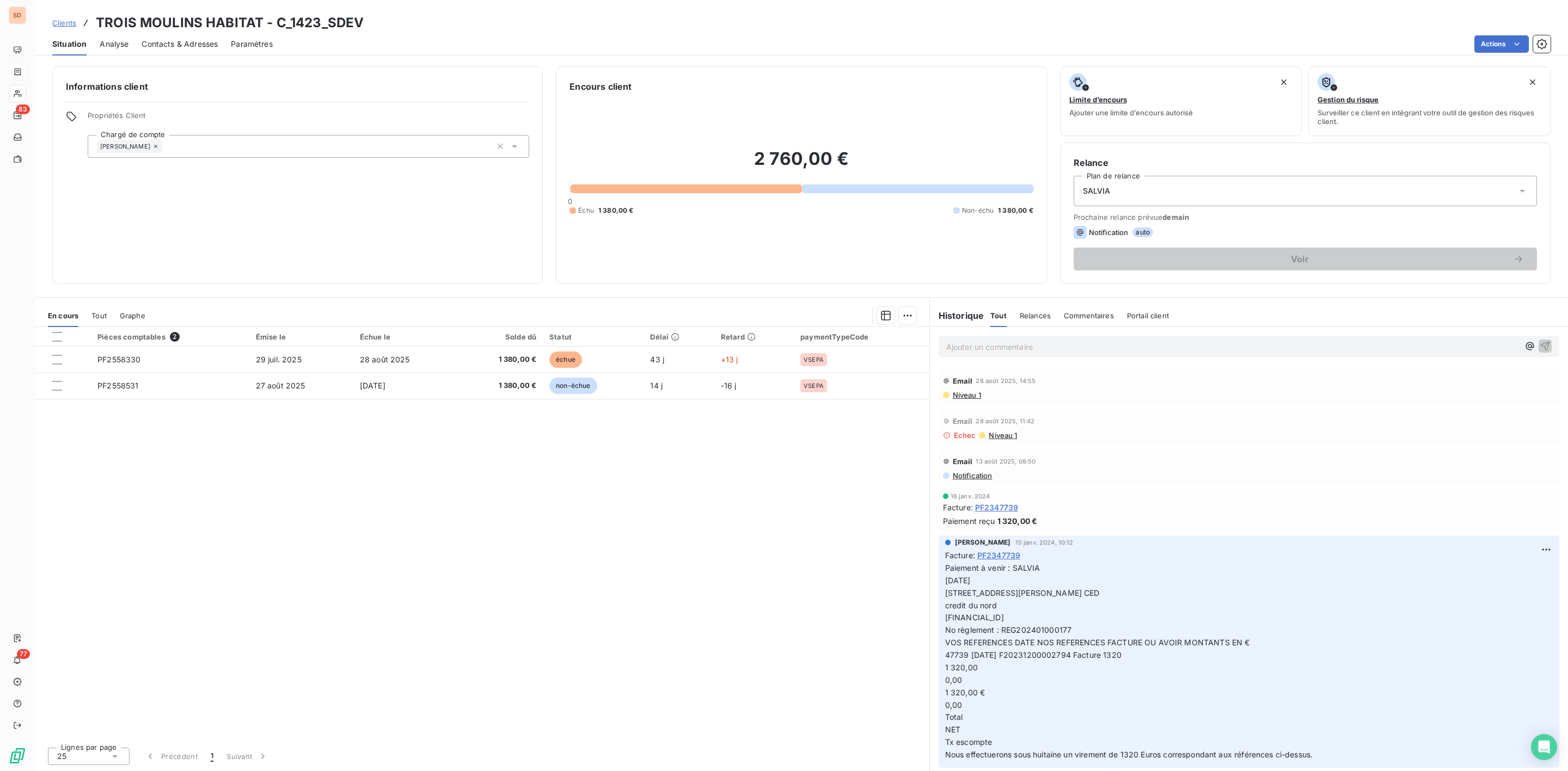
click at [175, 46] on span "Contacts & Adresses" at bounding box center [180, 44] width 76 height 11
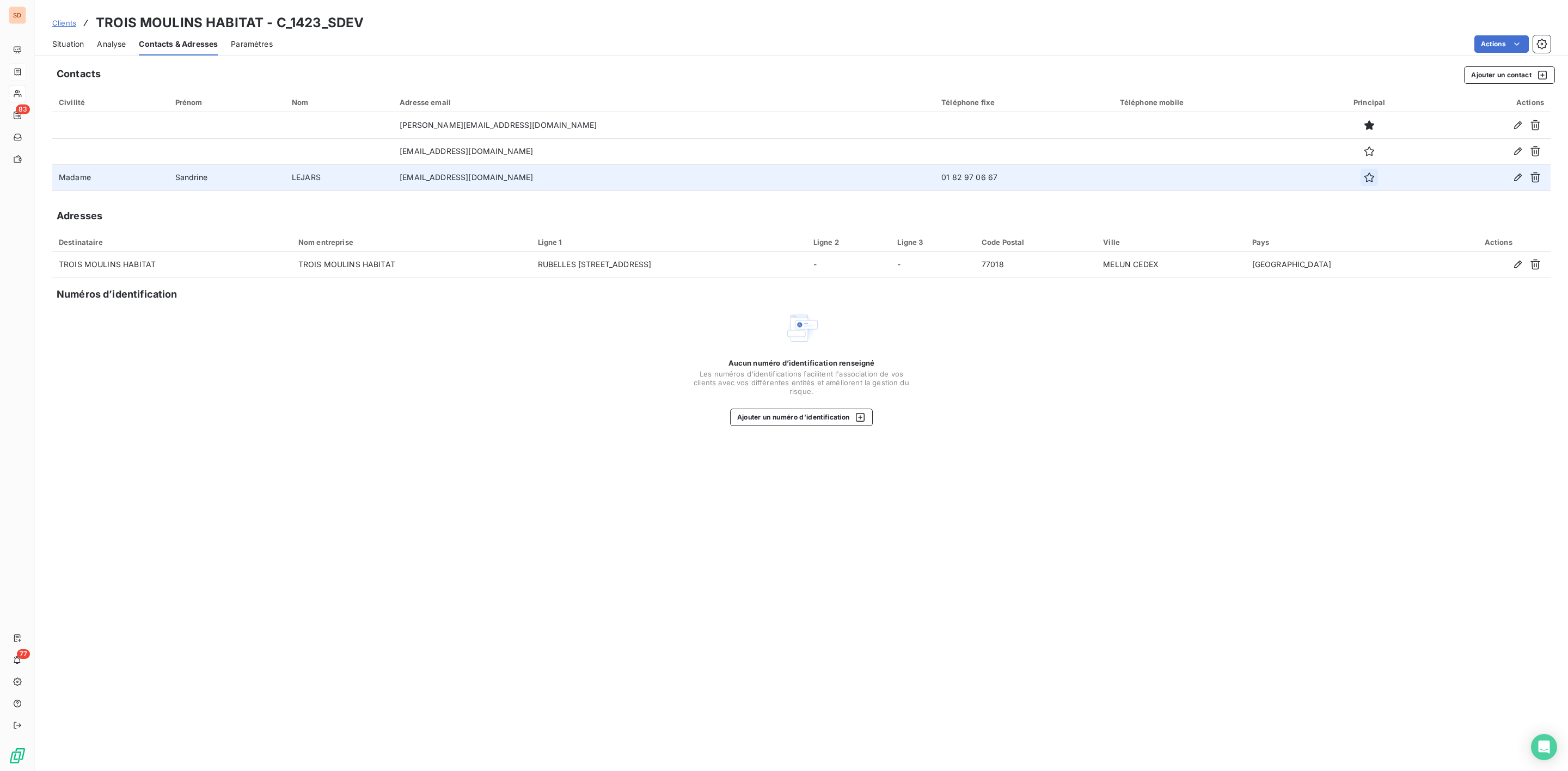
click at [1364, 177] on icon "button" at bounding box center [1369, 177] width 11 height 11
click at [1364, 180] on icon "button" at bounding box center [1368, 177] width 10 height 10
drag, startPoint x: 96, startPoint y: 25, endPoint x: 318, endPoint y: 25, distance: 222.0
click at [318, 25] on h3 "TROIS MOULINS HABITAT - C_1423_SDEV" at bounding box center [230, 23] width 268 height 20
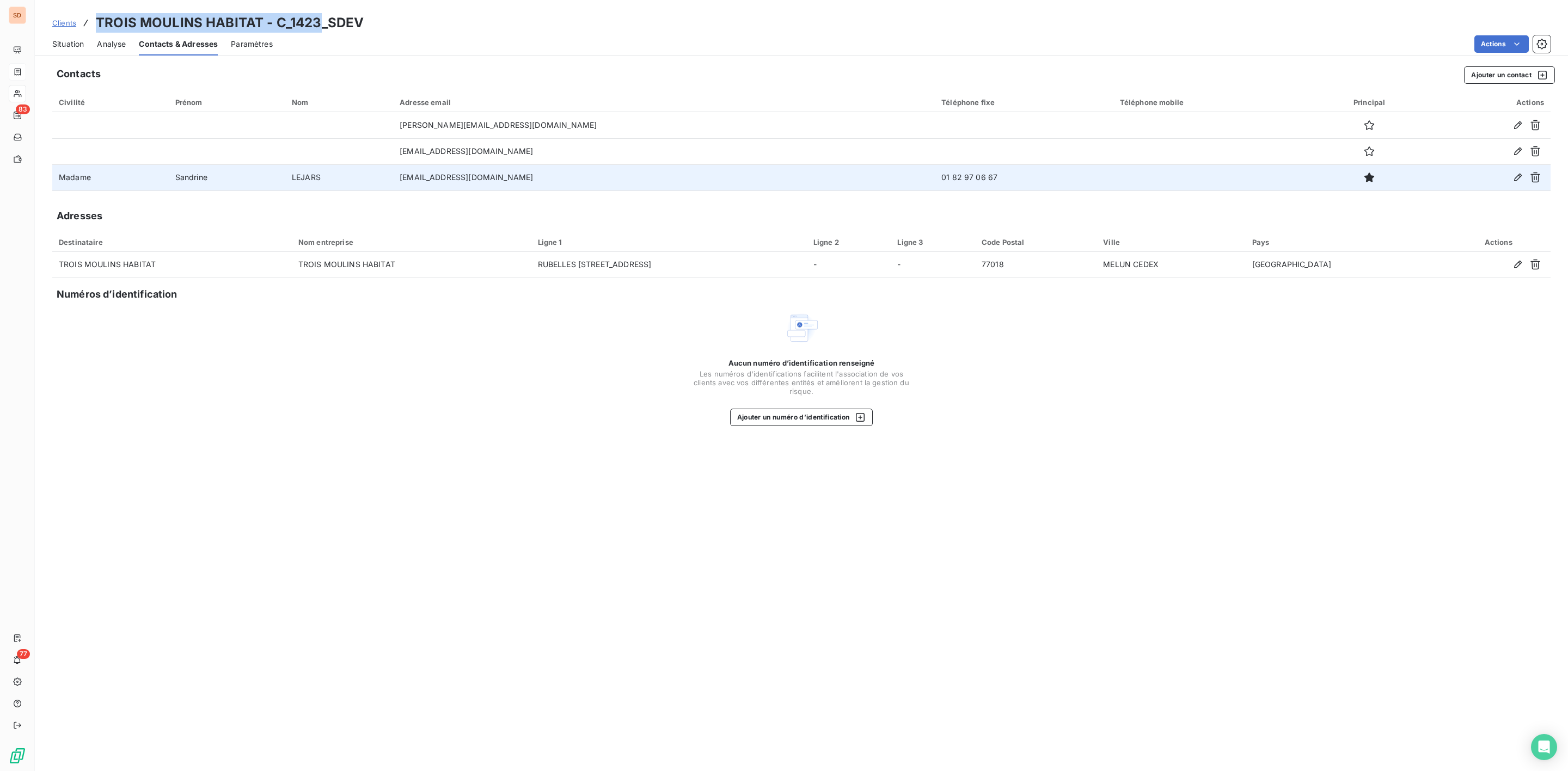
copy h3 "TROIS MOULINS HABITAT - C_1423"
click at [70, 44] on span "Situation" at bounding box center [68, 44] width 32 height 11
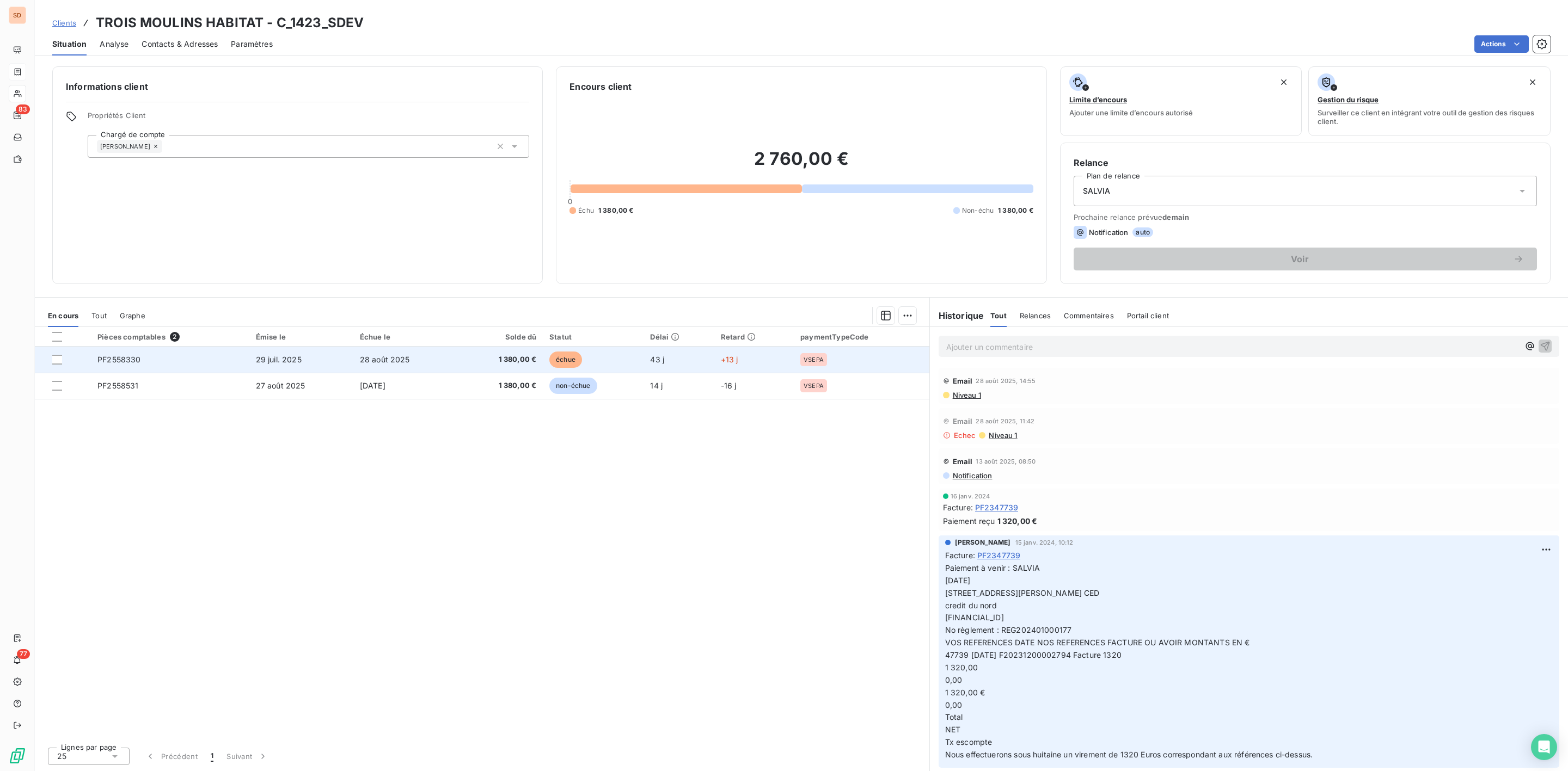
click at [236, 360] on td "PF2558330" at bounding box center [170, 359] width 158 height 26
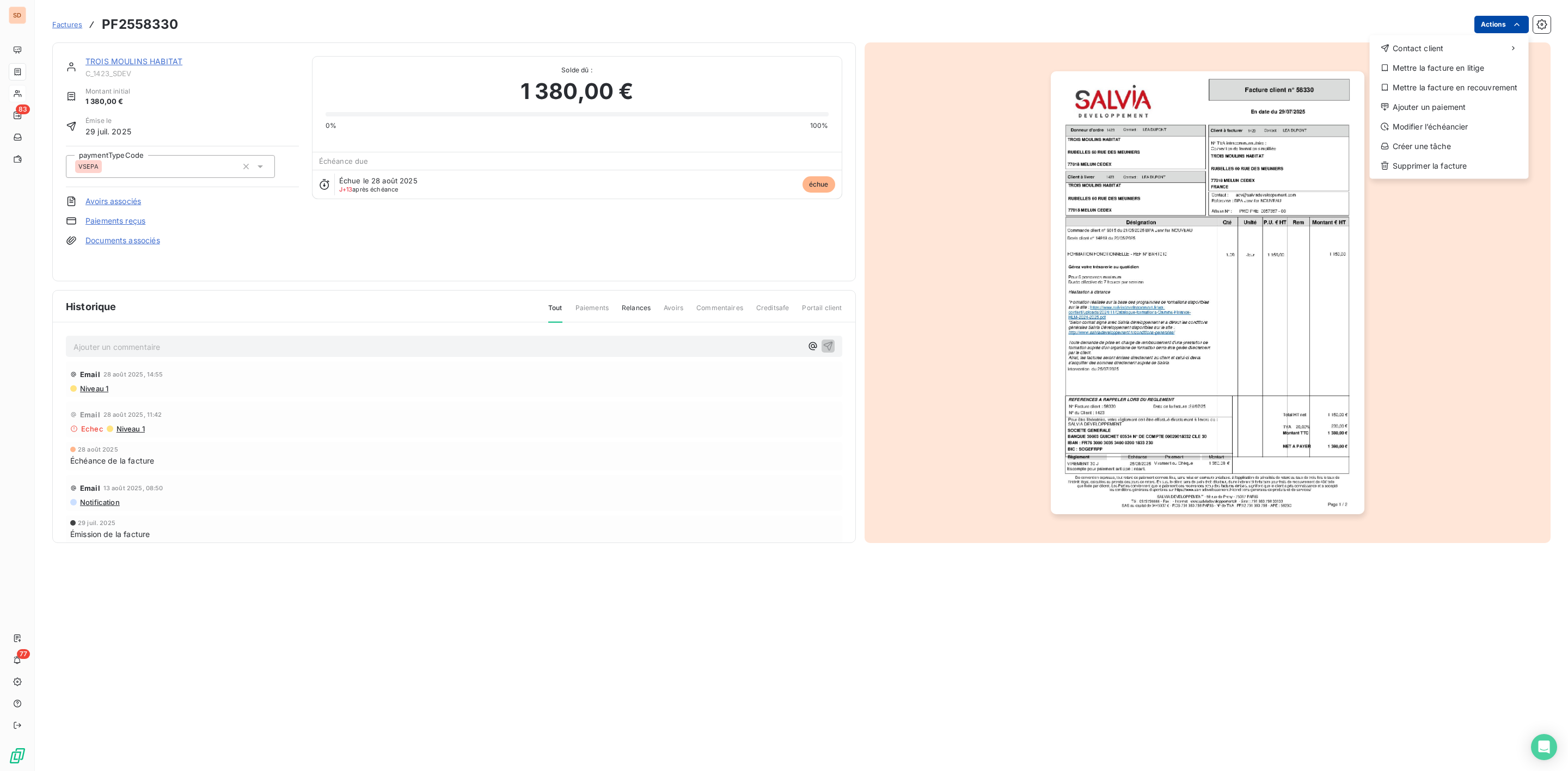
click at [1509, 30] on html "SD 83 77 Factures PF2558330 Actions Contact client Mettre la facture en litige …" at bounding box center [784, 386] width 1568 height 771
click at [1428, 106] on div "Ajouter un paiement" at bounding box center [1449, 107] width 150 height 18
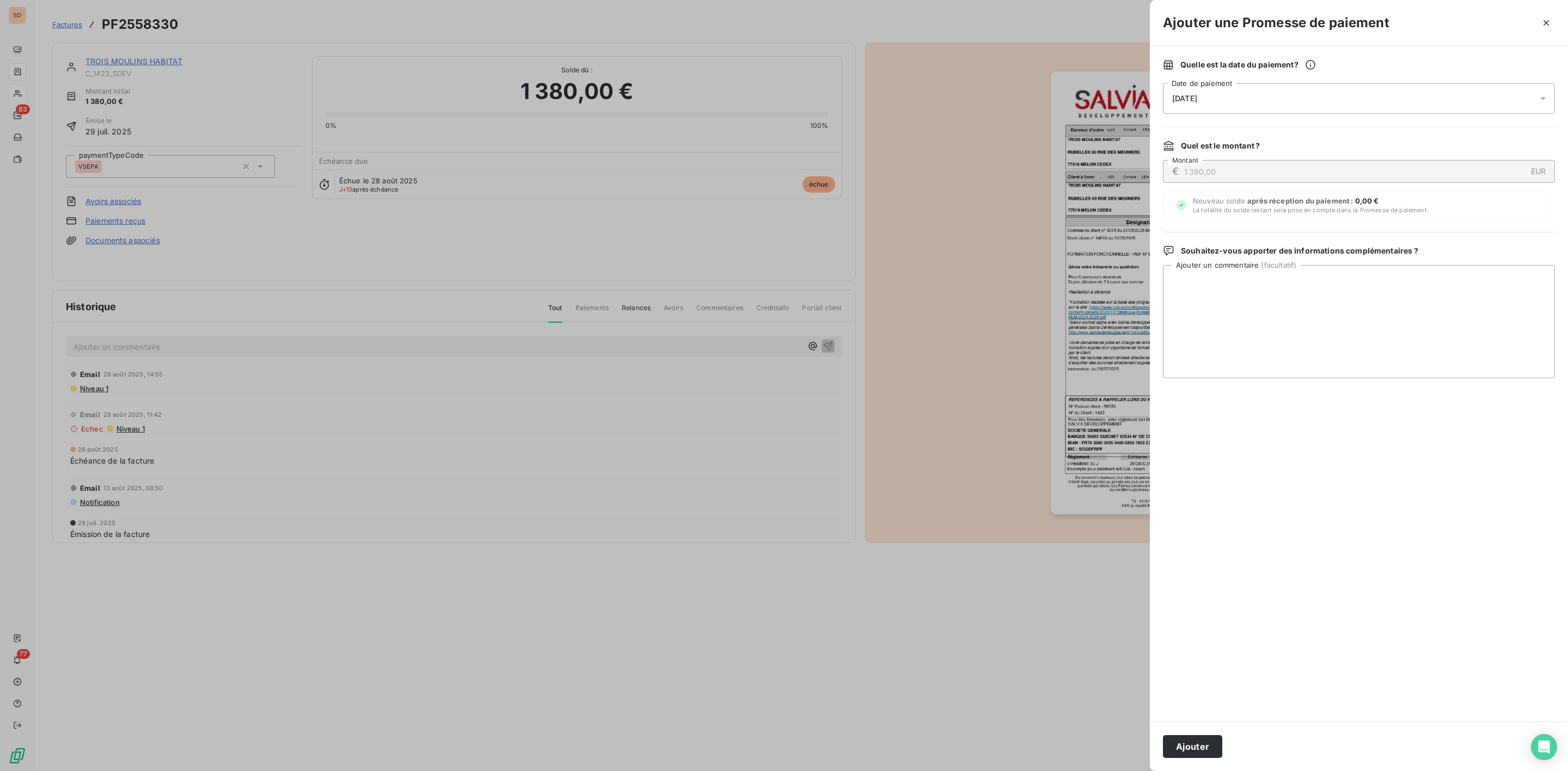
click at [1197, 100] on span "[DATE]" at bounding box center [1184, 98] width 25 height 9
click at [1550, 18] on icon "button" at bounding box center [1546, 23] width 11 height 11
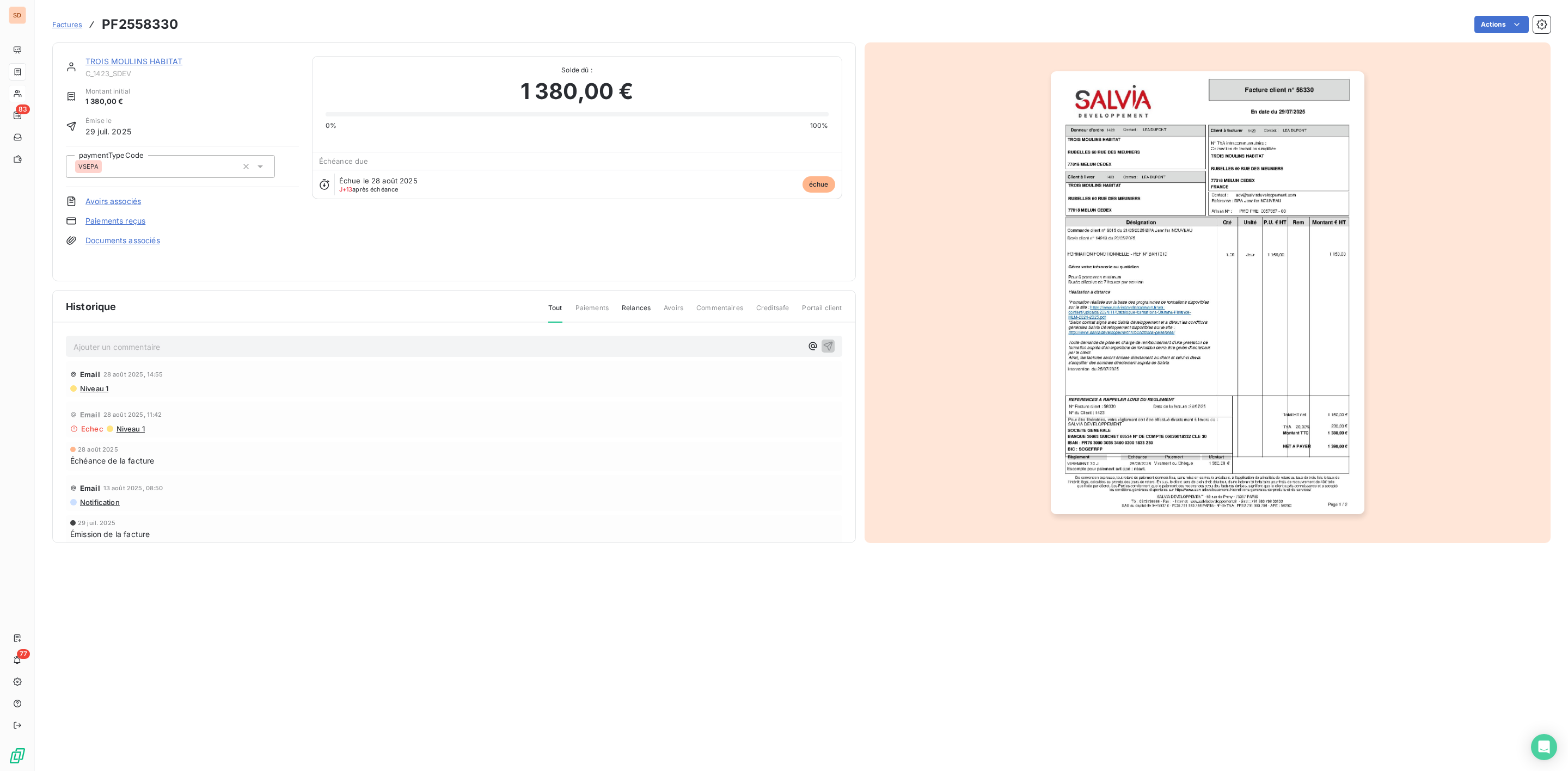
click at [151, 59] on link "TROIS MOULINS HABITAT" at bounding box center [134, 61] width 97 height 10
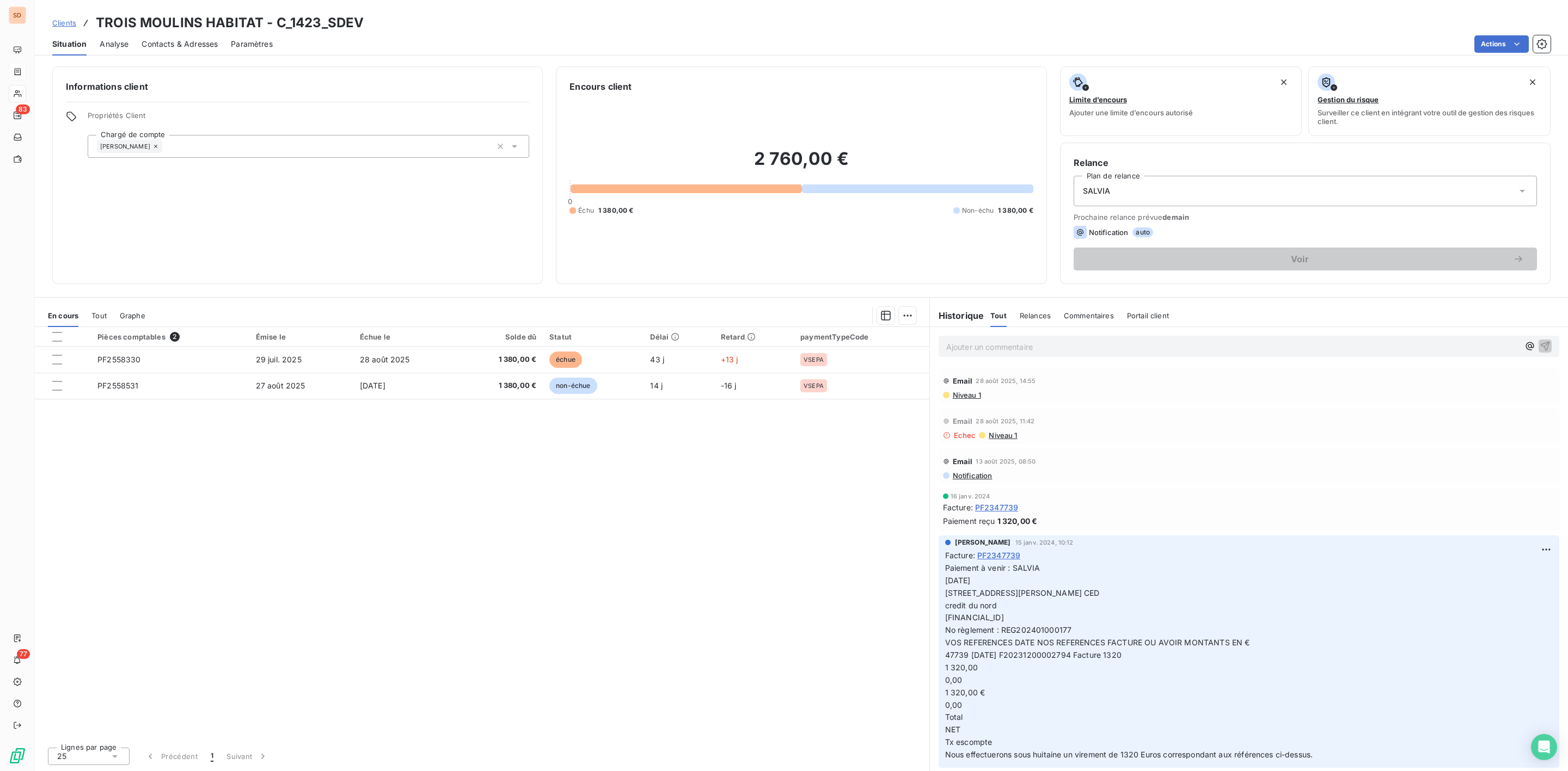
click at [970, 349] on p "Ajouter un commentaire ﻿" at bounding box center [1233, 347] width 573 height 13
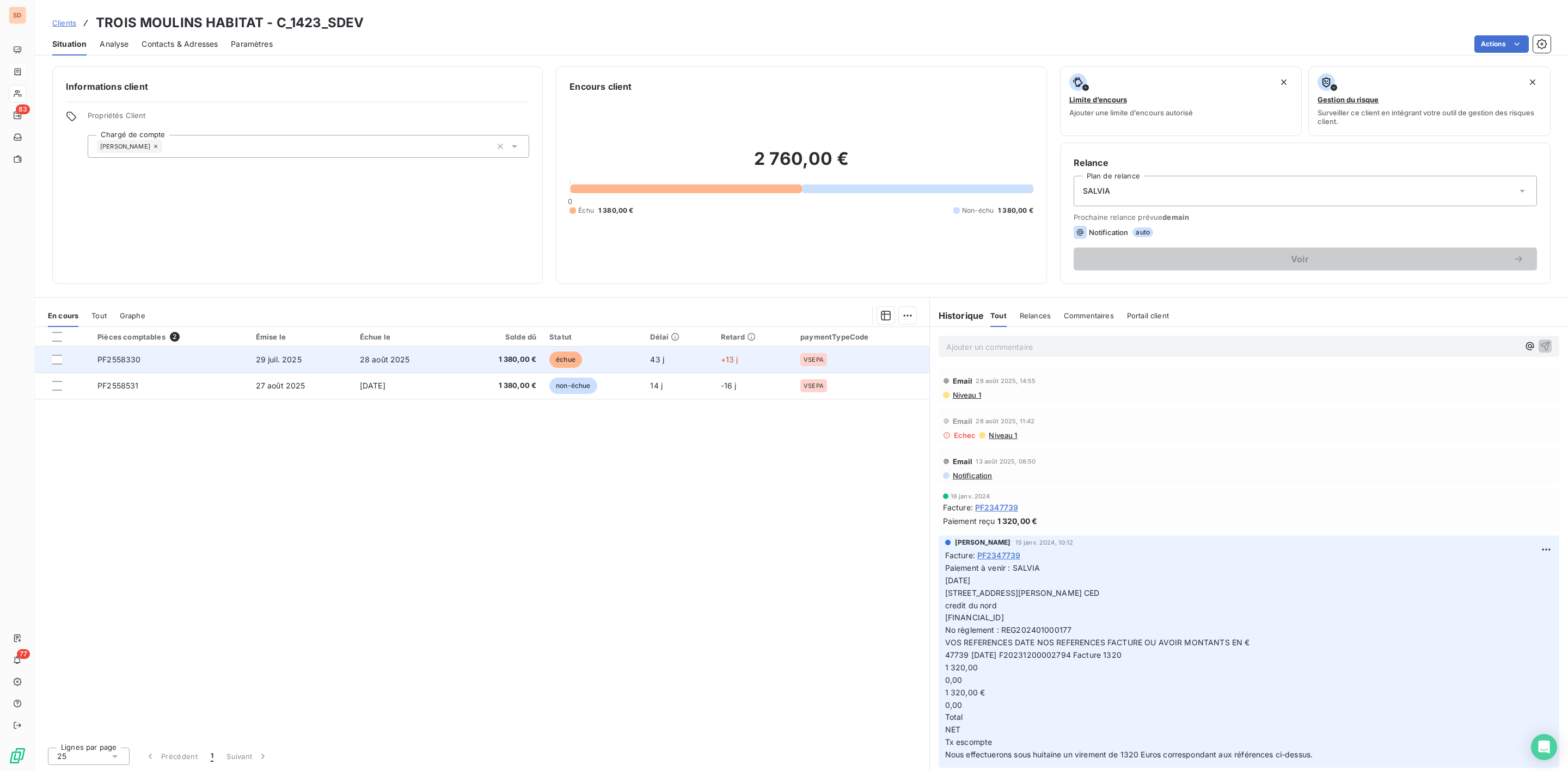
click at [188, 354] on td "PF2558330" at bounding box center [170, 359] width 158 height 26
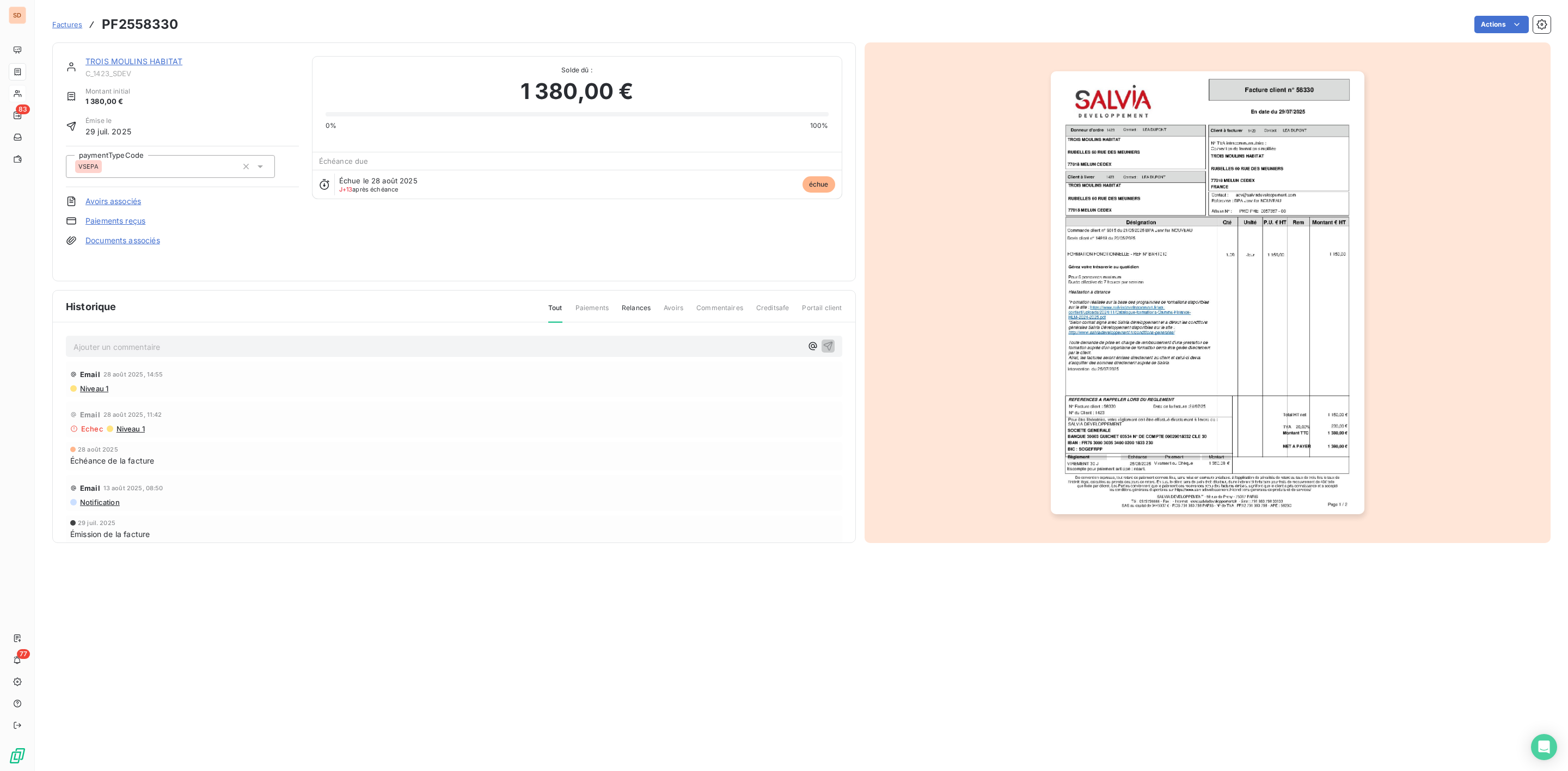
click at [170, 350] on p "Ajouter un commentaire ﻿" at bounding box center [437, 347] width 729 height 13
click at [823, 346] on icon "button" at bounding box center [828, 346] width 10 height 10
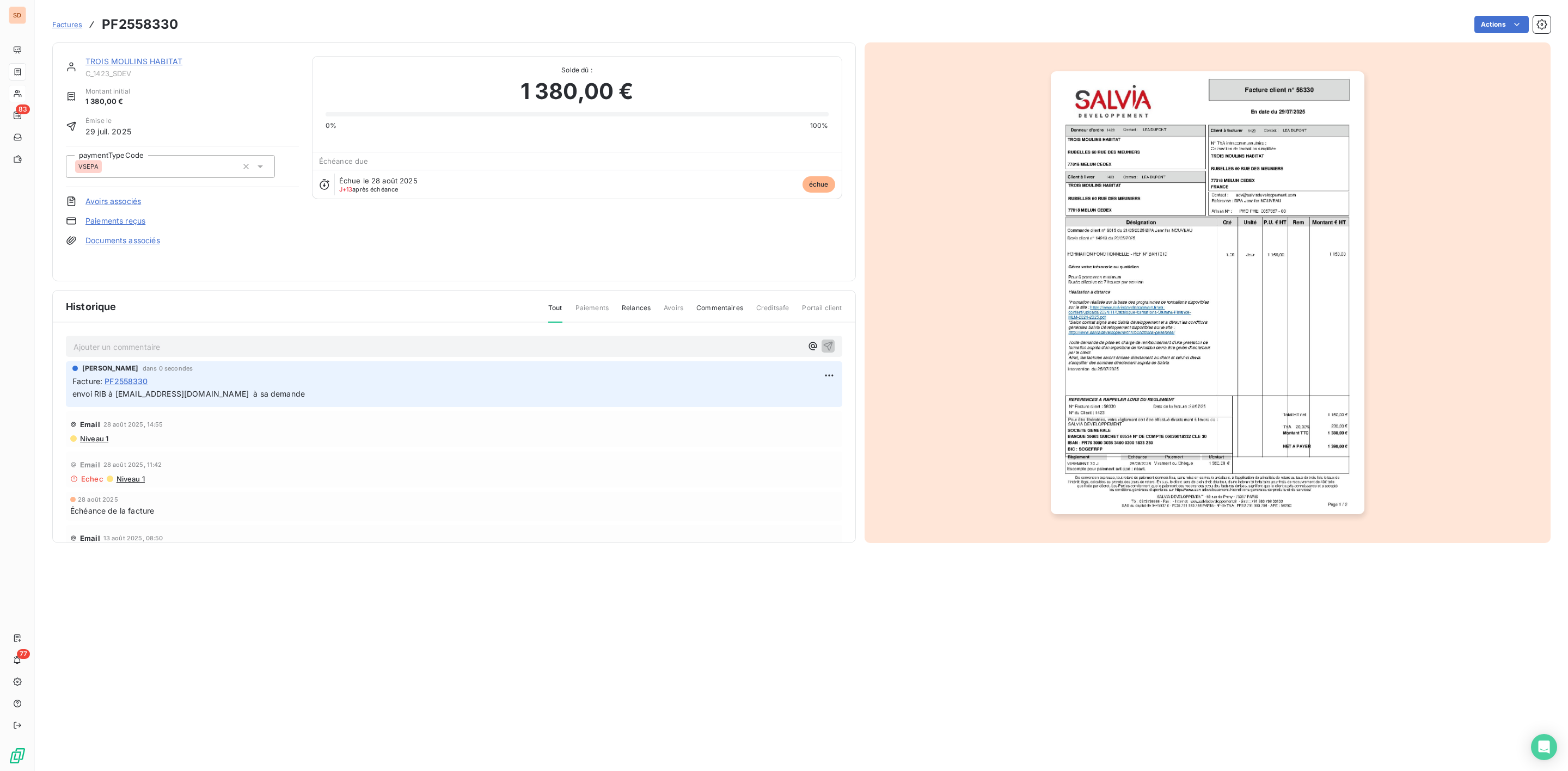
click at [104, 62] on link "TROIS MOULINS HABITAT" at bounding box center [134, 61] width 97 height 10
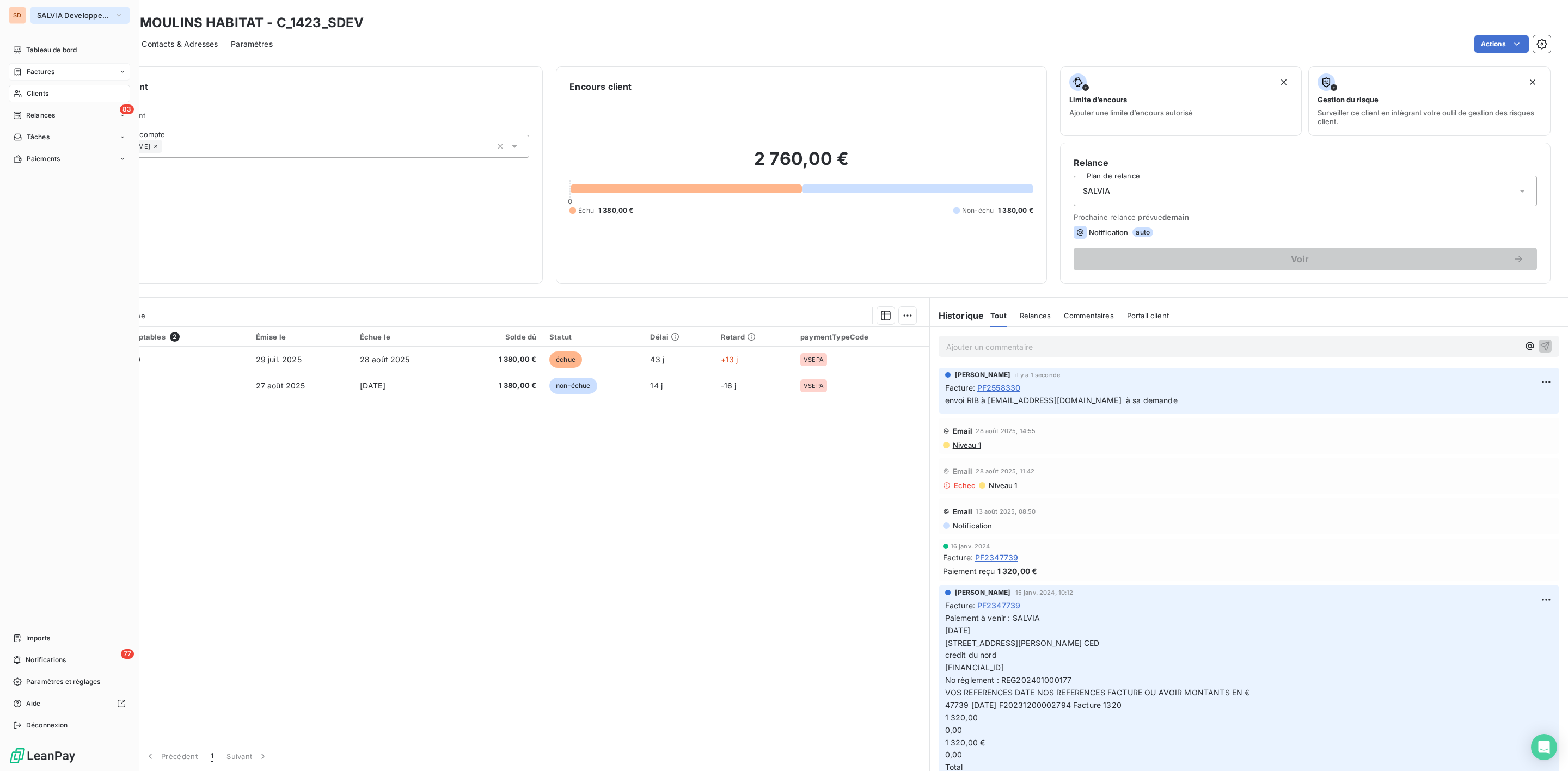
click at [52, 13] on span "SALVIA Developpement" at bounding box center [73, 16] width 73 height 9
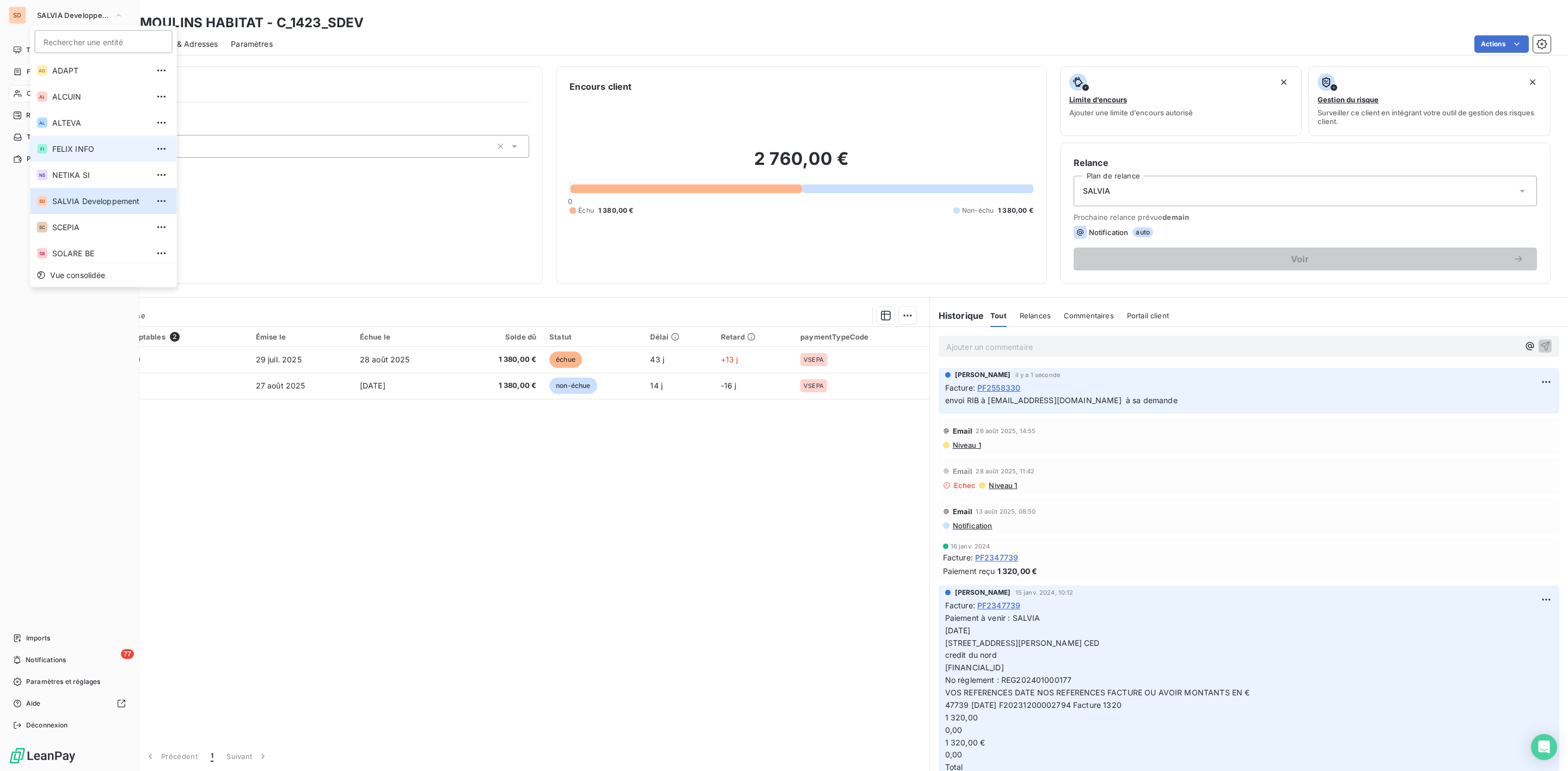
click at [56, 148] on span "FELIX INFO" at bounding box center [100, 149] width 96 height 11
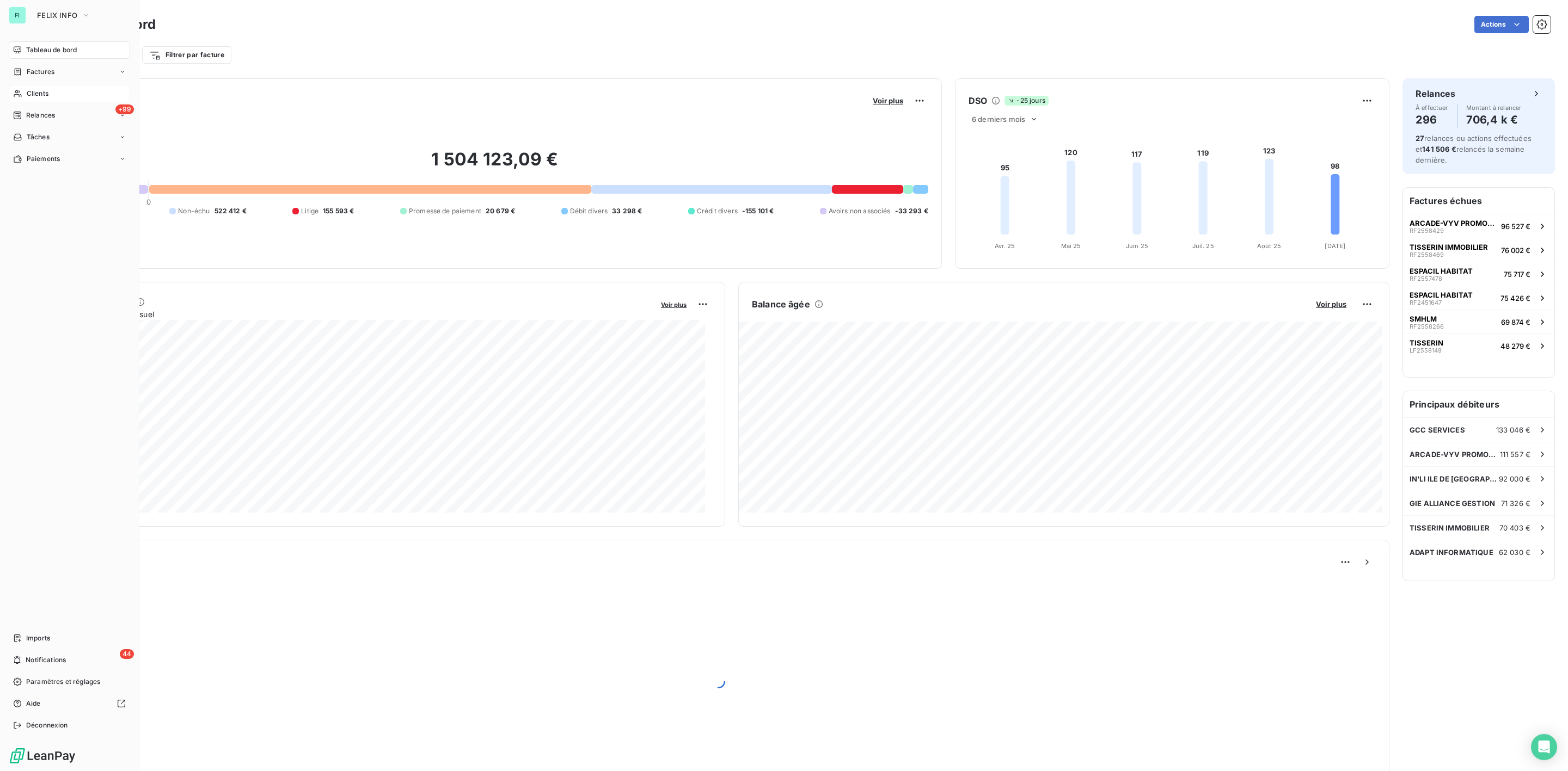
click at [43, 95] on span "Clients" at bounding box center [37, 93] width 21 height 10
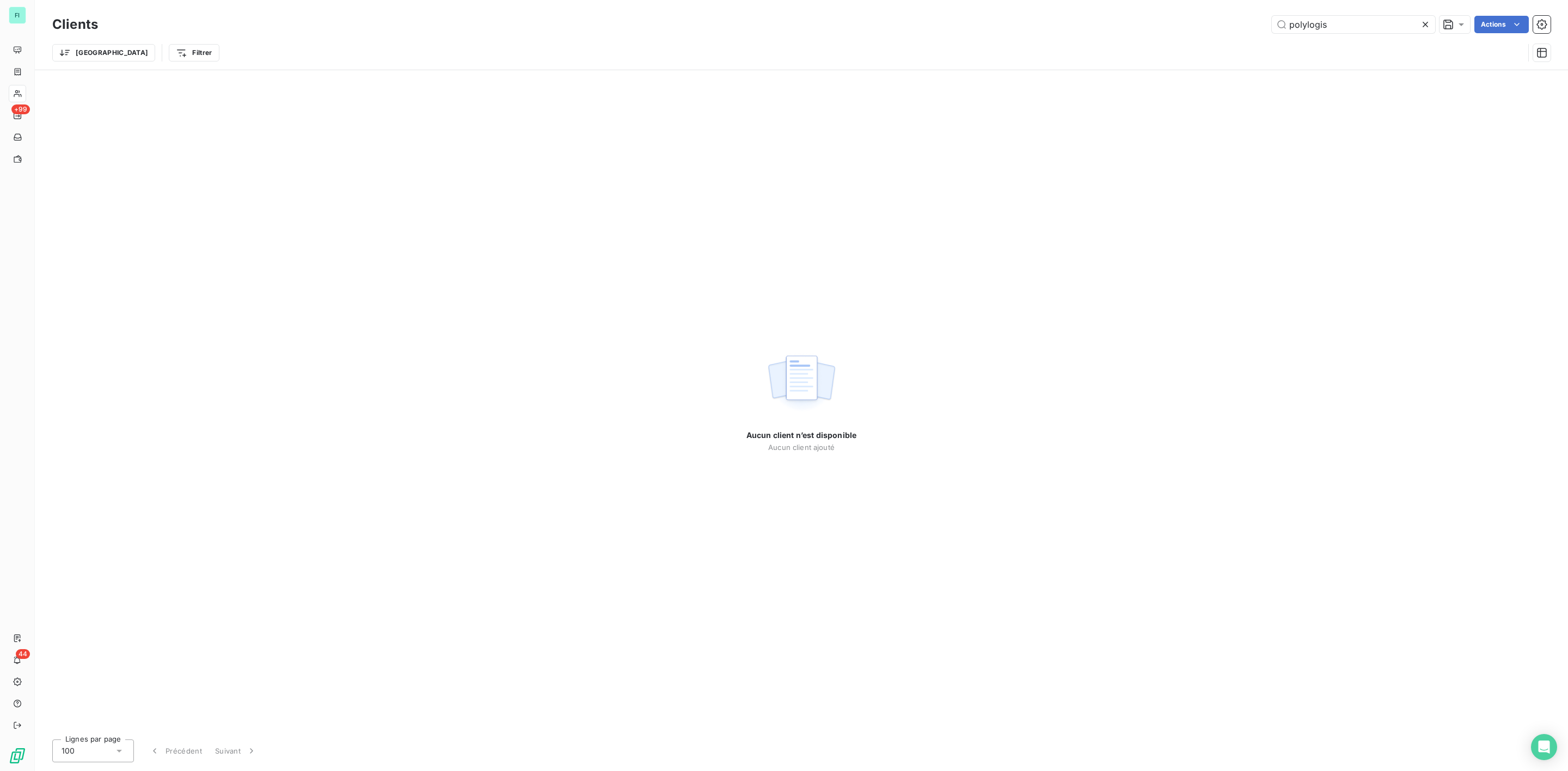
drag, startPoint x: 1349, startPoint y: 23, endPoint x: 1085, endPoint y: 32, distance: 264.2
click at [1111, 30] on div "polylogis Actions" at bounding box center [831, 24] width 1439 height 18
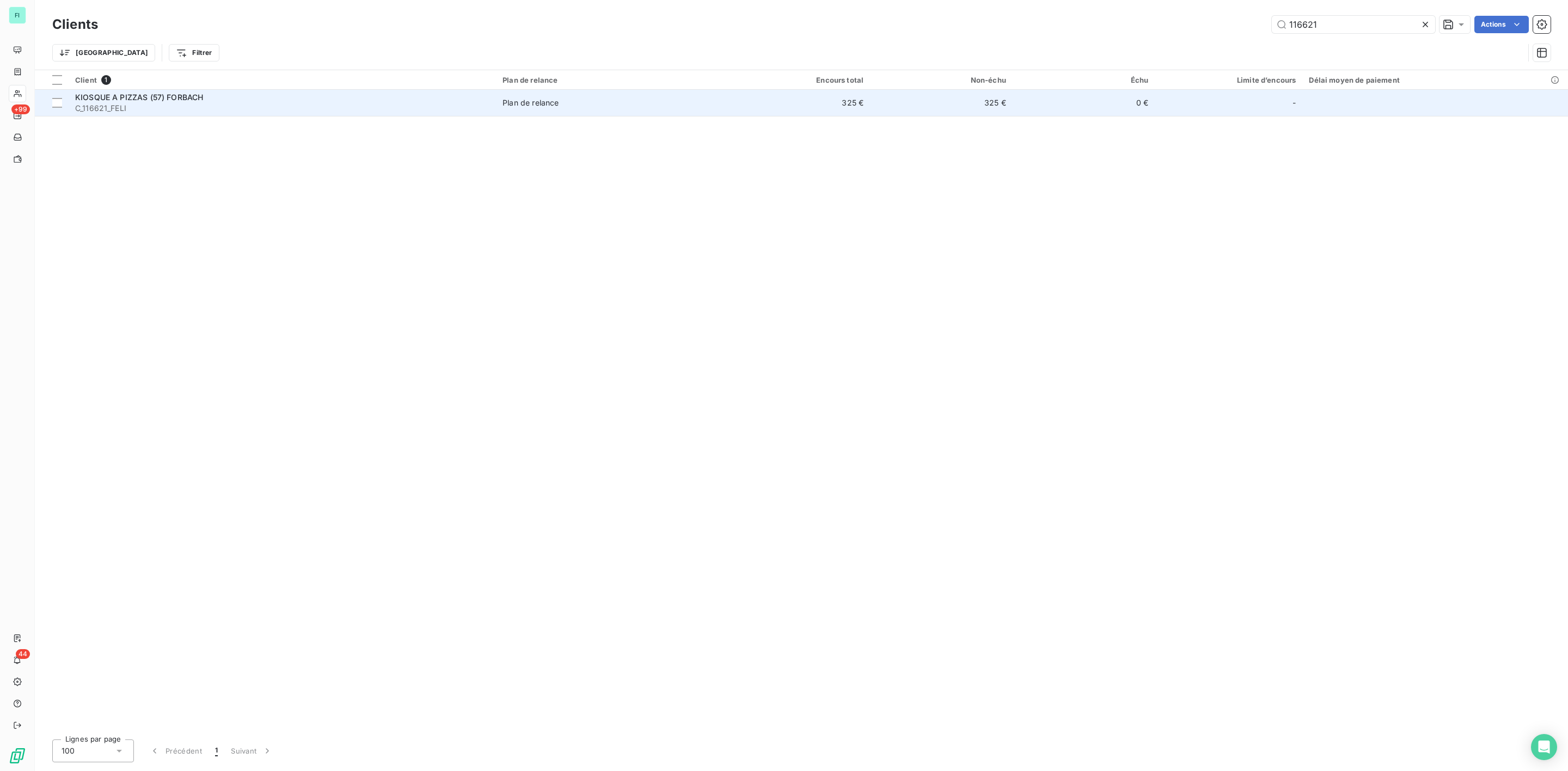
type input "116621"
click at [149, 95] on span "KIOSQUE A PIZZAS (57) FORBACH" at bounding box center [139, 97] width 128 height 10
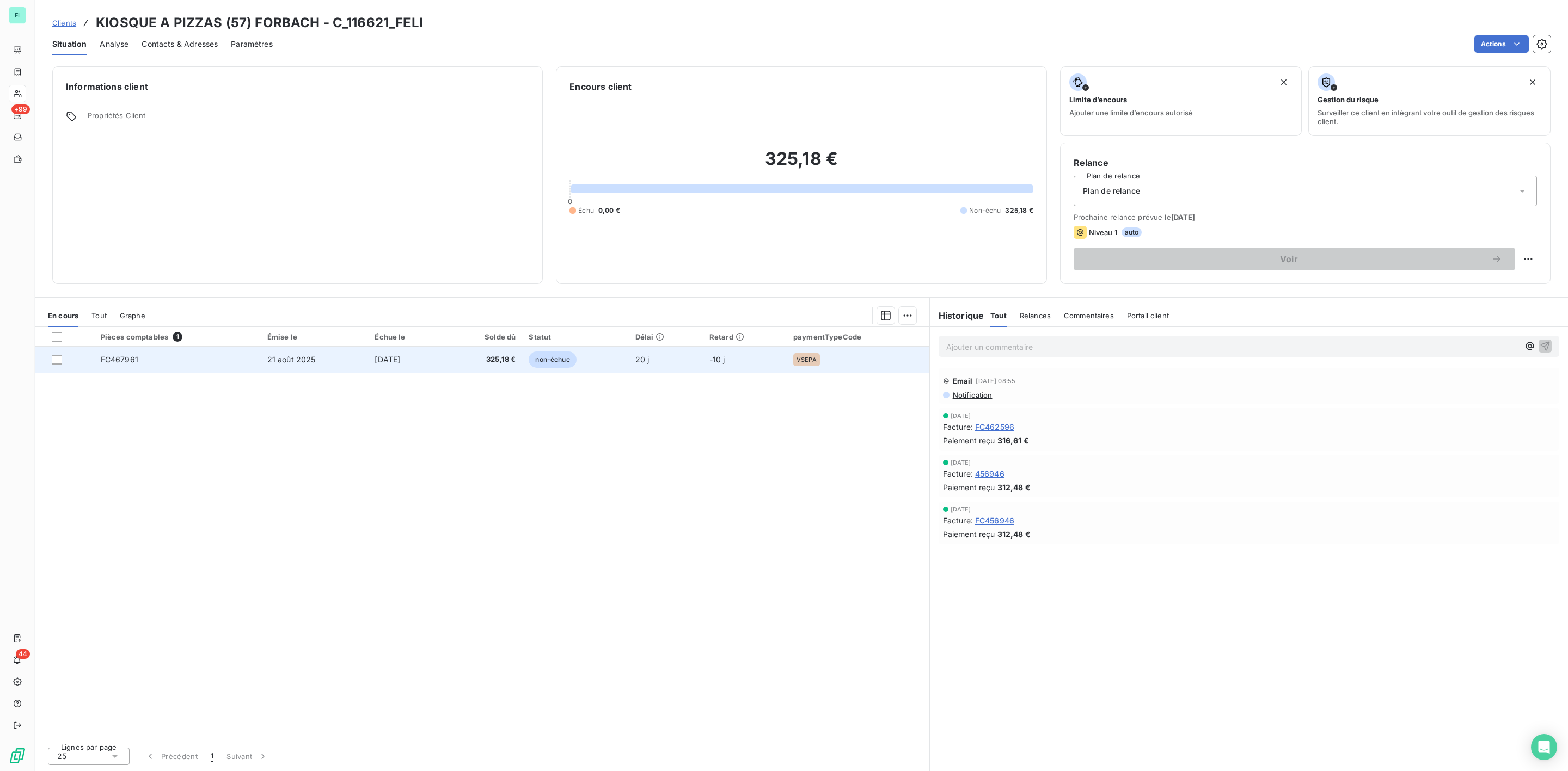
click at [395, 357] on span "[DATE]" at bounding box center [387, 359] width 26 height 10
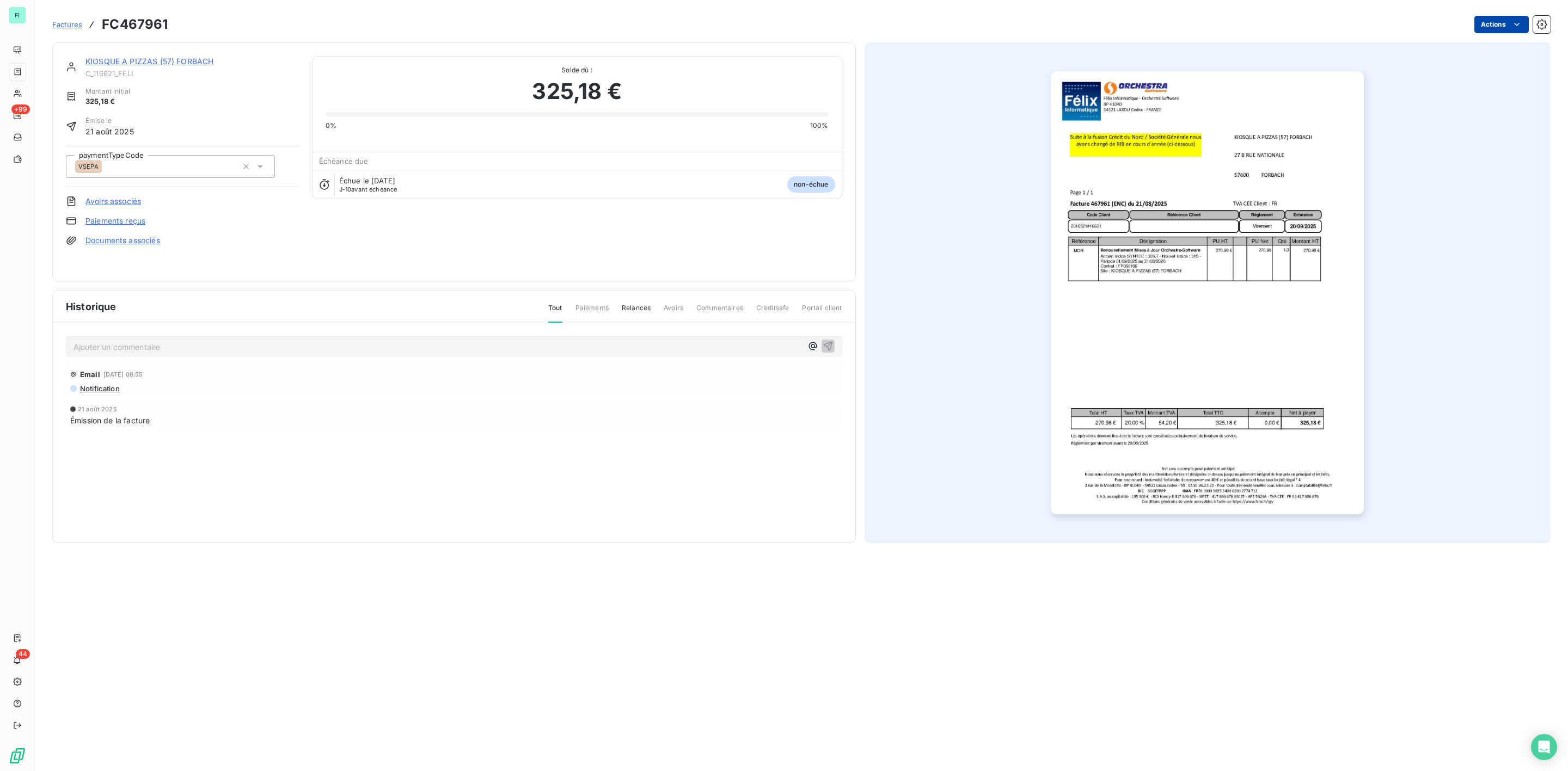
click at [1508, 23] on html "FI +99 44 Factures FC467961 Actions KIOSQUE A PIZZAS (57) FORBACH C_116621_FELI…" at bounding box center [784, 386] width 1568 height 771
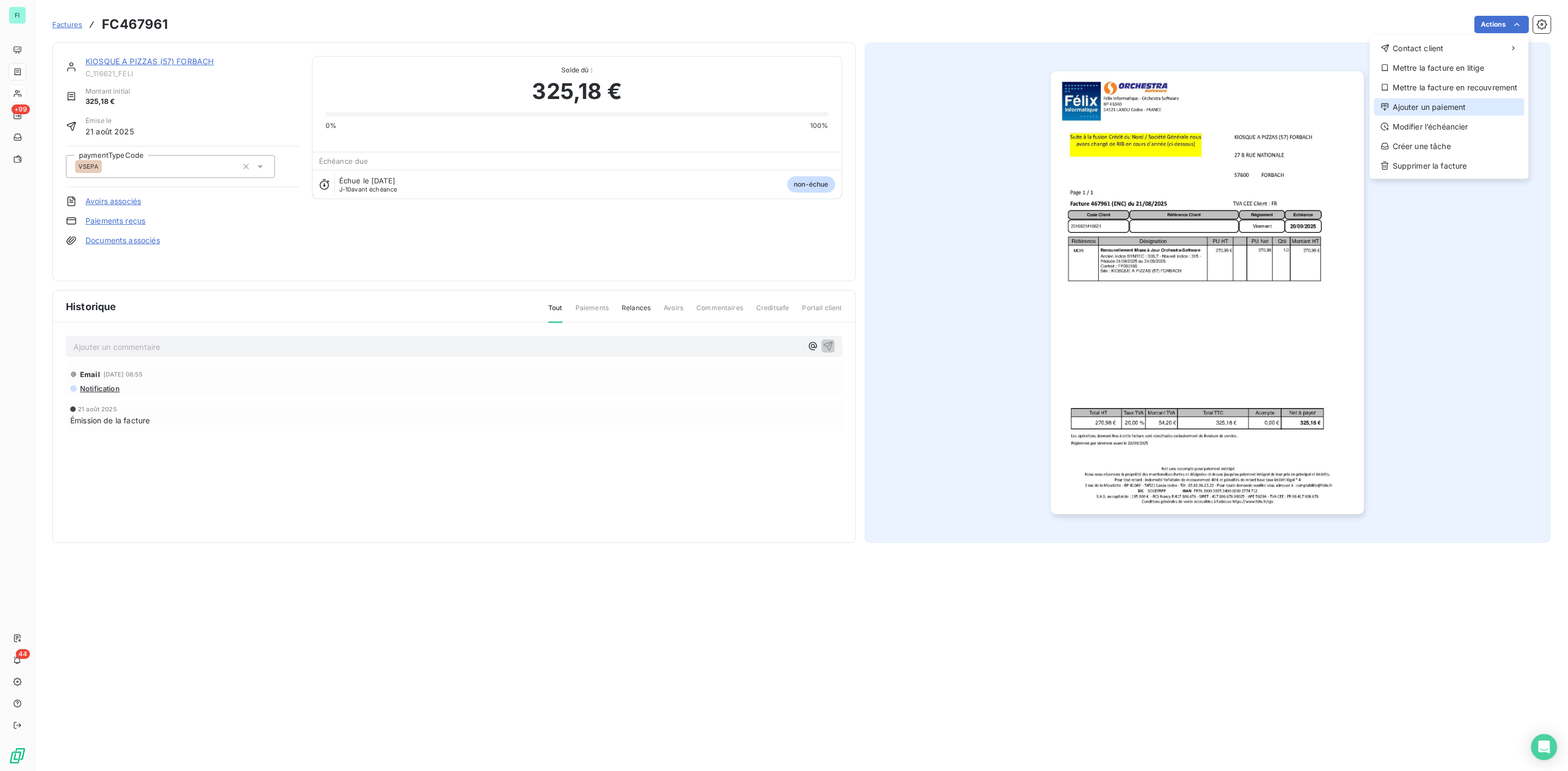
click at [1412, 100] on div "Ajouter un paiement" at bounding box center [1449, 107] width 150 height 18
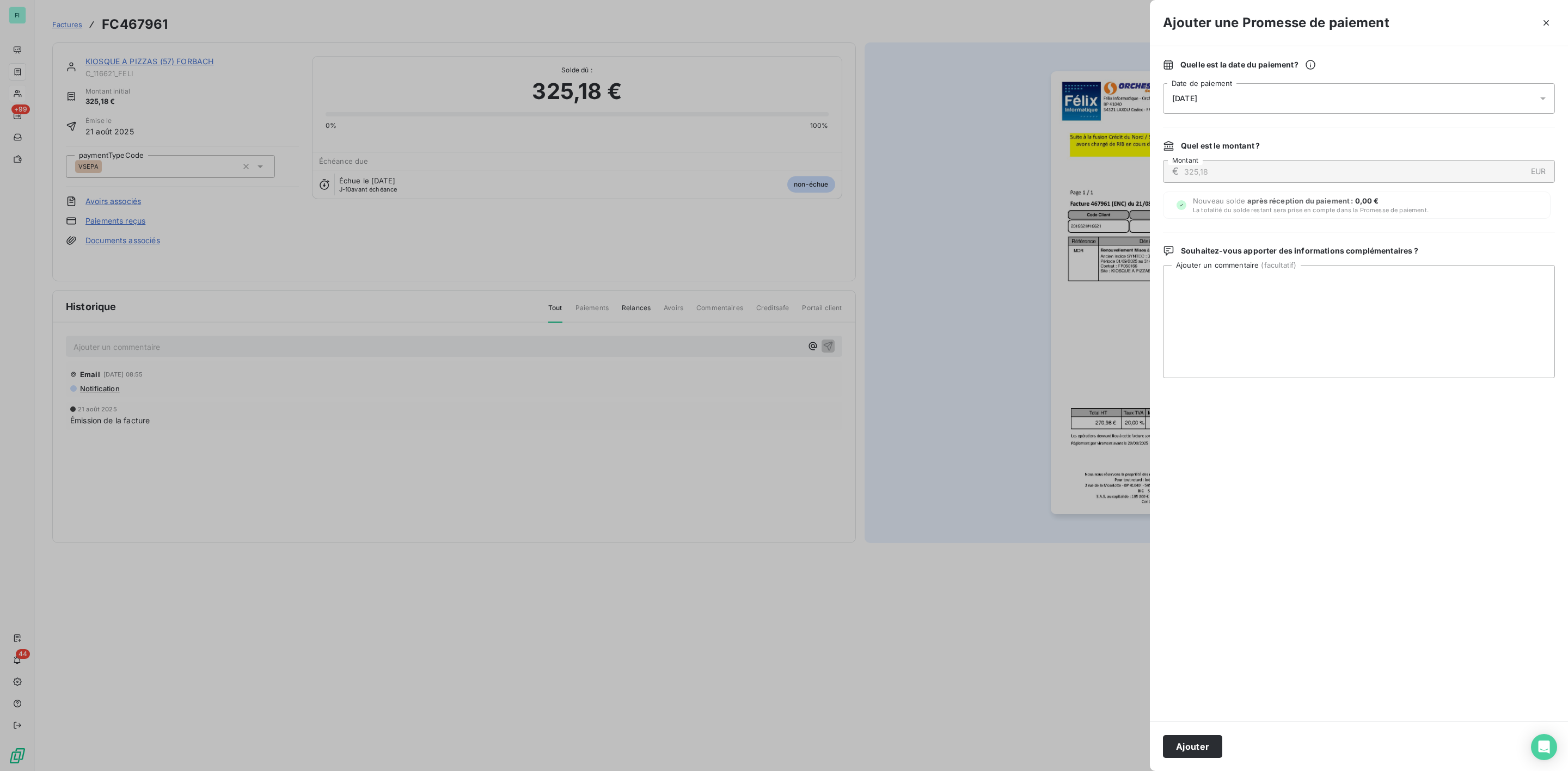
click at [1197, 103] on span "[DATE]" at bounding box center [1184, 98] width 25 height 9
click at [1210, 276] on button "30" at bounding box center [1216, 276] width 21 height 21
click at [1438, 307] on textarea "Ajouter un commentaire ( facultatif )" at bounding box center [1359, 321] width 392 height 113
paste textarea "Bonjour, Le virement est déjà programmé. Sincères salutations. KAP-EST [PERSON_…"
type textarea "Bonjour, Le virement est déjà programmé. Sincères salutations. KAP-EST [PERSON_…"
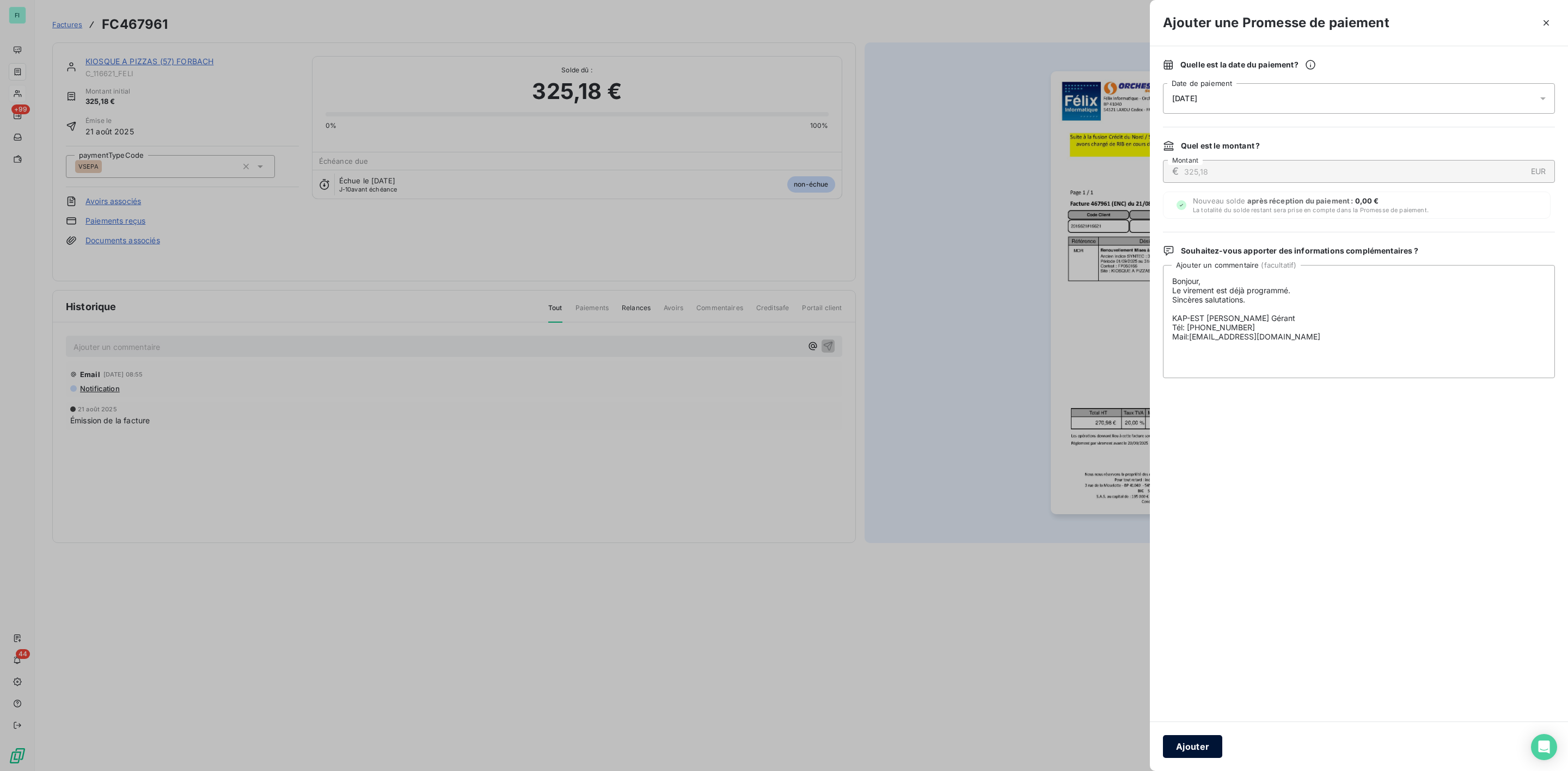
click at [1174, 747] on button "Ajouter" at bounding box center [1193, 746] width 59 height 23
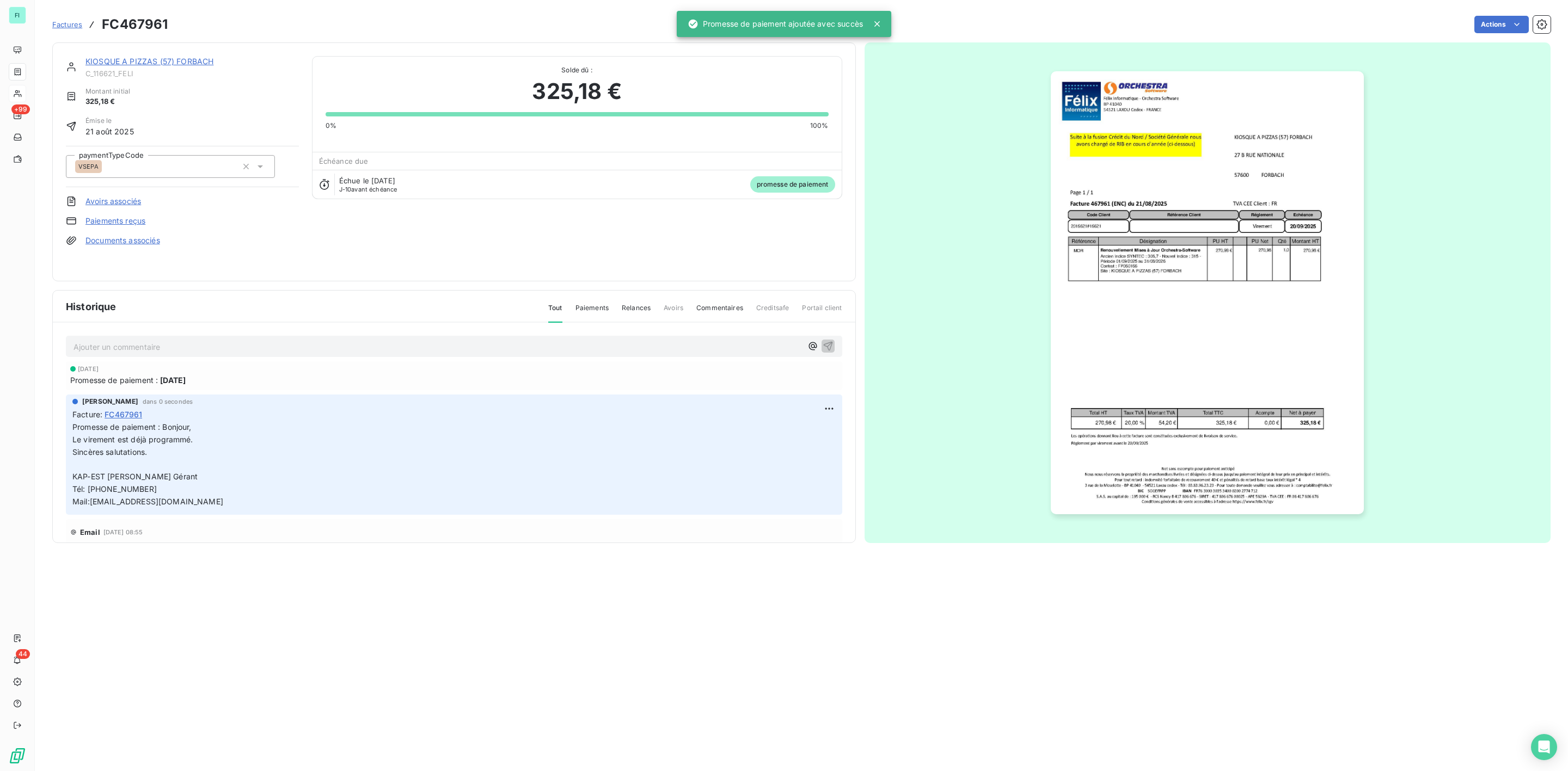
click at [149, 61] on link "KIOSQUE A PIZZAS (57) FORBACH" at bounding box center [149, 61] width 128 height 10
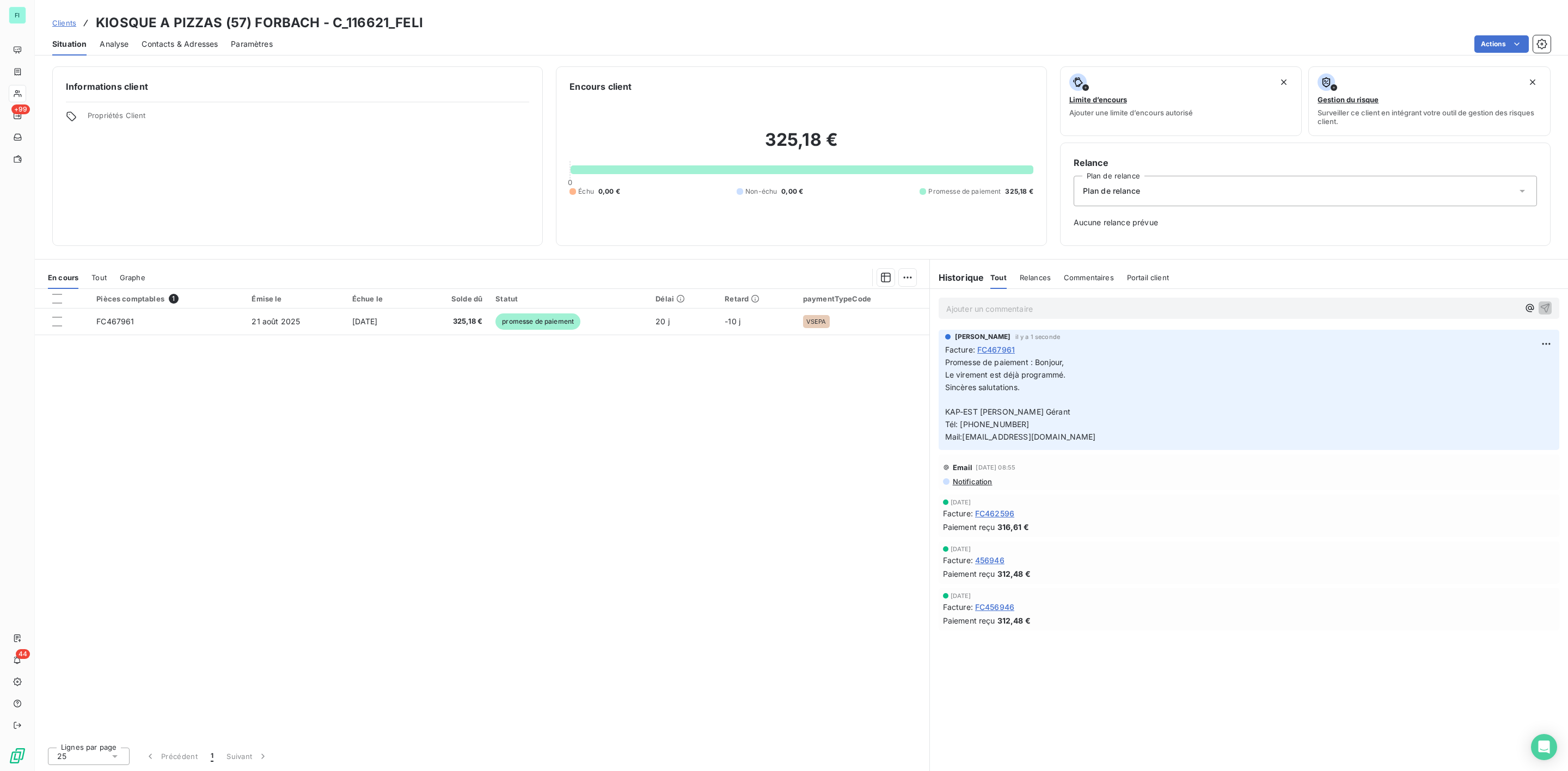
click at [183, 47] on span "Contacts & Adresses" at bounding box center [180, 44] width 76 height 11
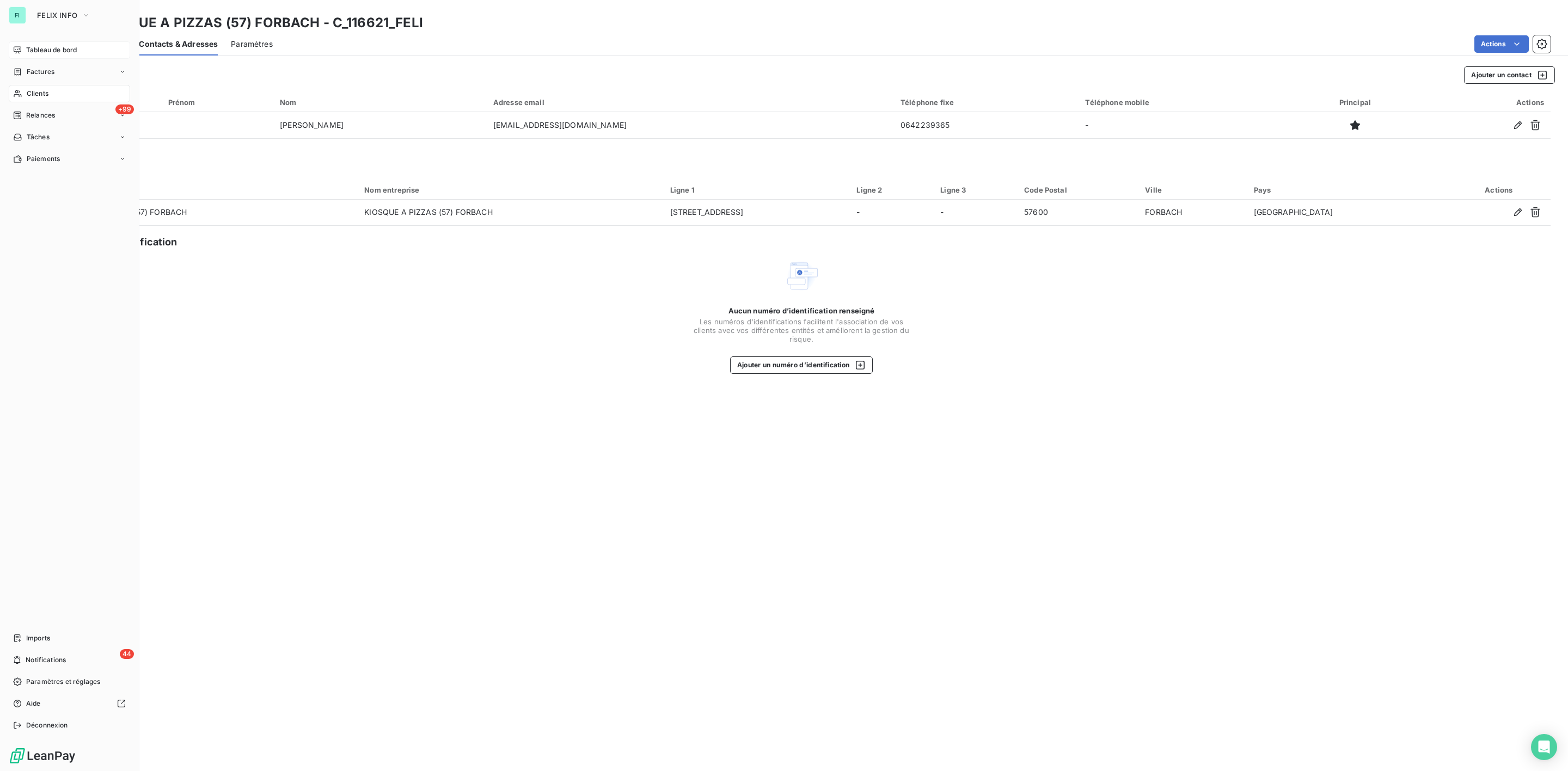
click at [31, 42] on div "Tableau de bord" at bounding box center [69, 50] width 121 height 18
